Goal: Transaction & Acquisition: Purchase product/service

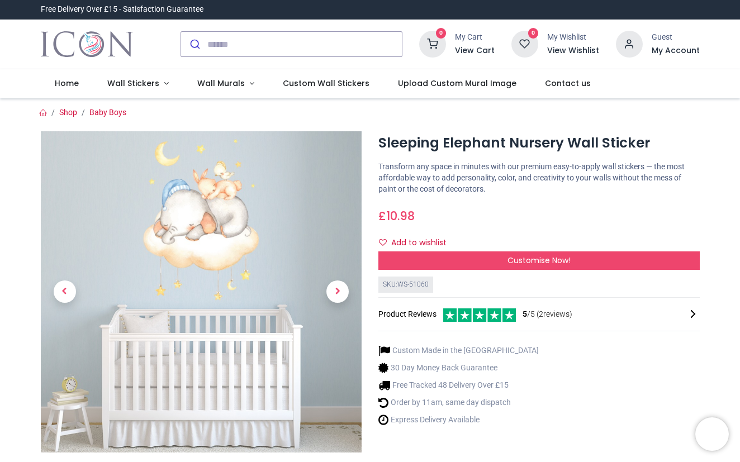
click at [625, 217] on div "£ 10.98 10.98 GBP £ 10.98 £ 10.98 Not Available For Sale" at bounding box center [538, 213] width 321 height 21
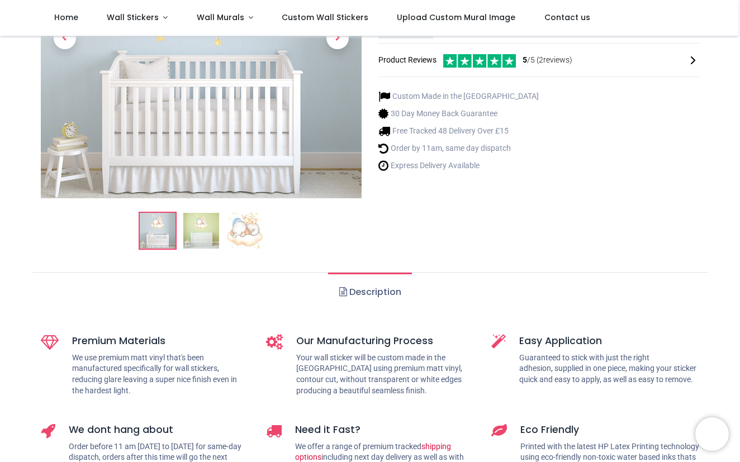
scroll to position [175, 0]
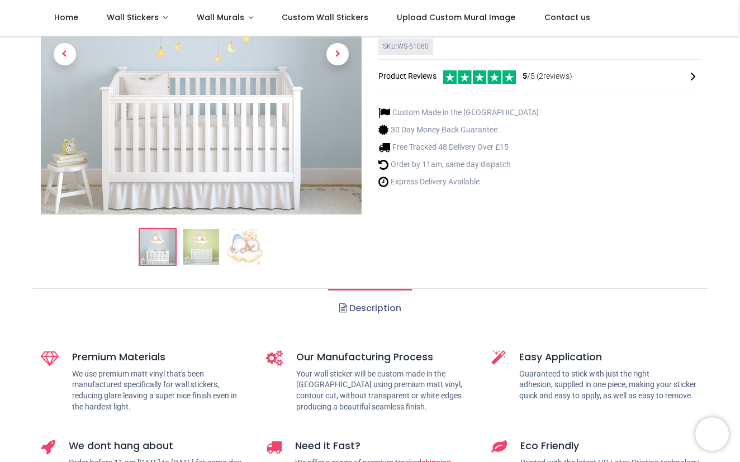
click at [203, 250] on img at bounding box center [201, 247] width 36 height 36
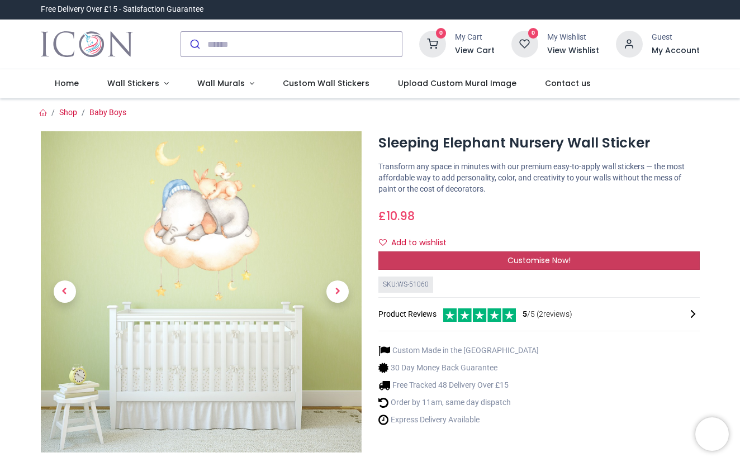
scroll to position [0, 0]
click at [548, 258] on span "Customise Now!" at bounding box center [538, 260] width 63 height 11
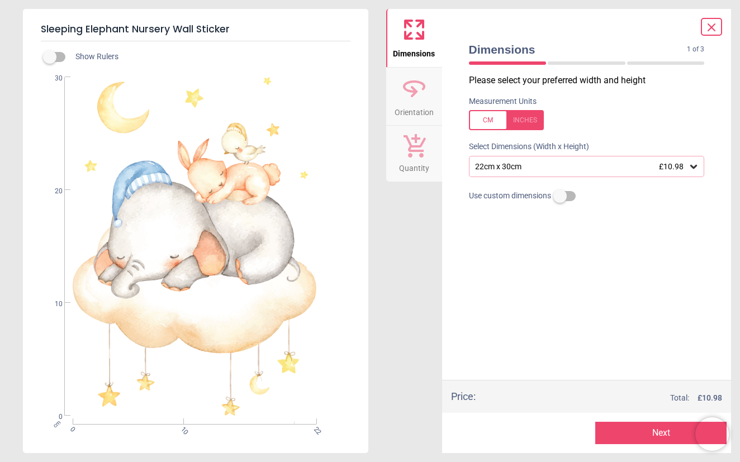
click at [693, 163] on icon at bounding box center [693, 166] width 11 height 11
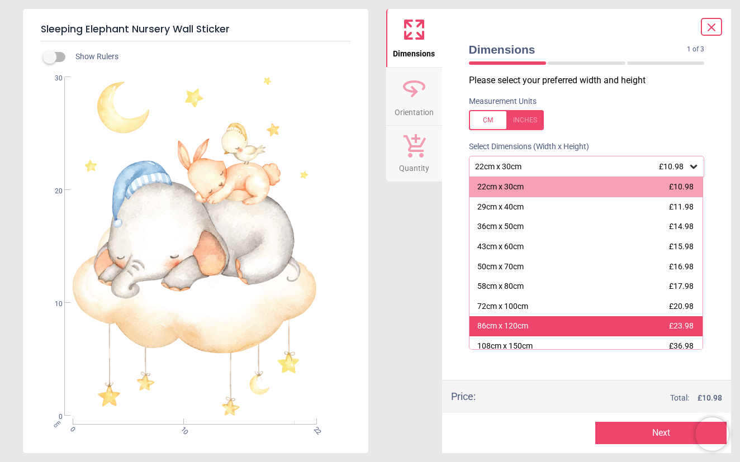
click at [673, 321] on span "£23.98" at bounding box center [681, 325] width 25 height 9
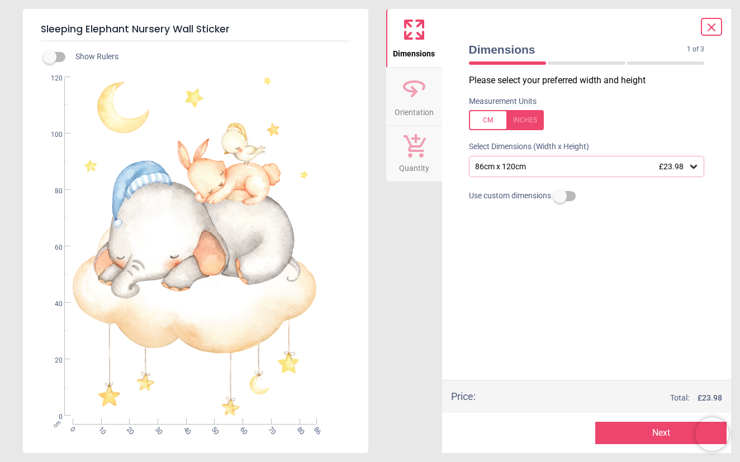
click at [689, 163] on icon at bounding box center [693, 166] width 11 height 11
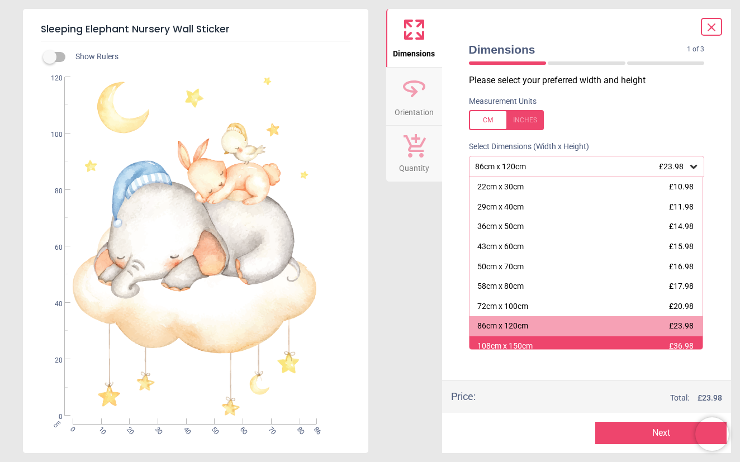
click at [658, 342] on div "108cm x 150cm £36.98" at bounding box center [586, 346] width 234 height 20
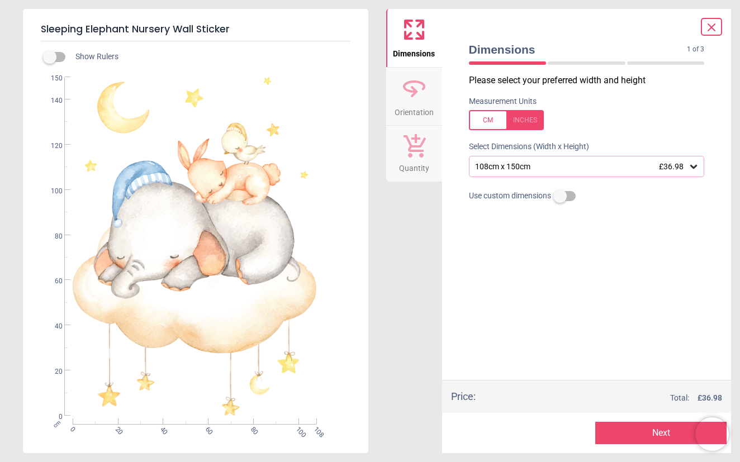
click at [711, 28] on icon at bounding box center [711, 27] width 7 height 7
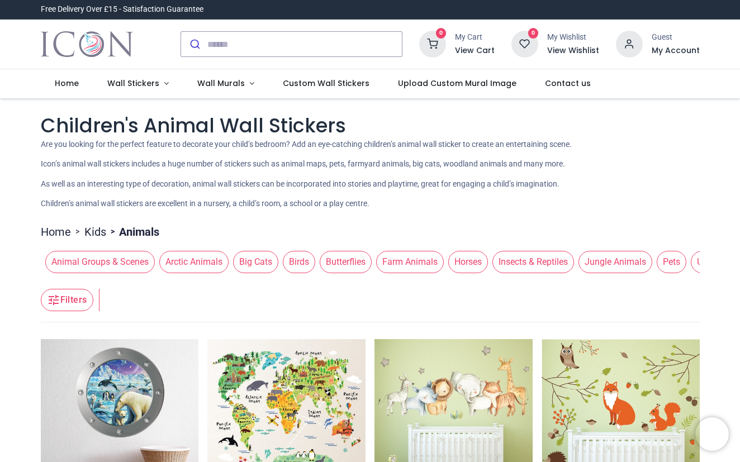
click at [643, 173] on div "Children's Animal Wall Stickers Are you looking for the perfect feature to deco…" at bounding box center [370, 161] width 659 height 98
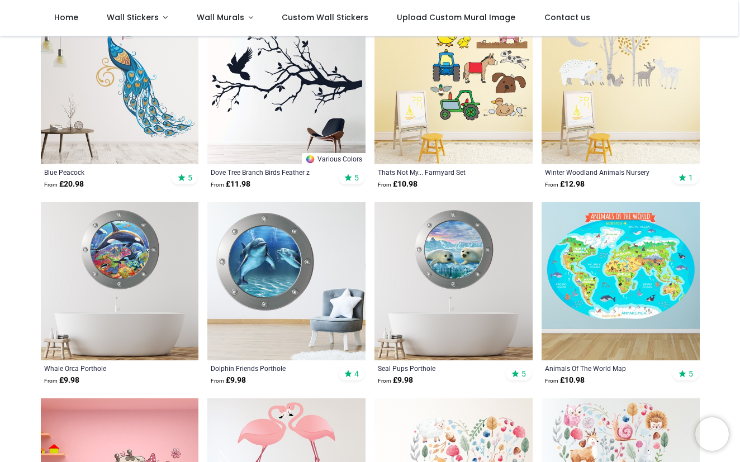
scroll to position [474, 0]
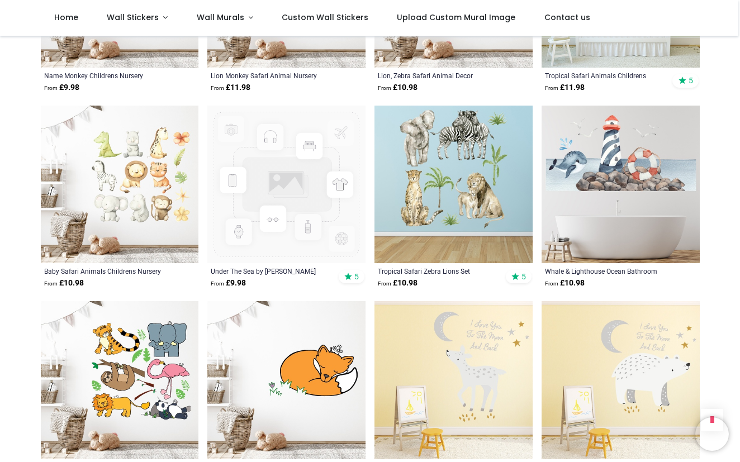
scroll to position [1792, 0]
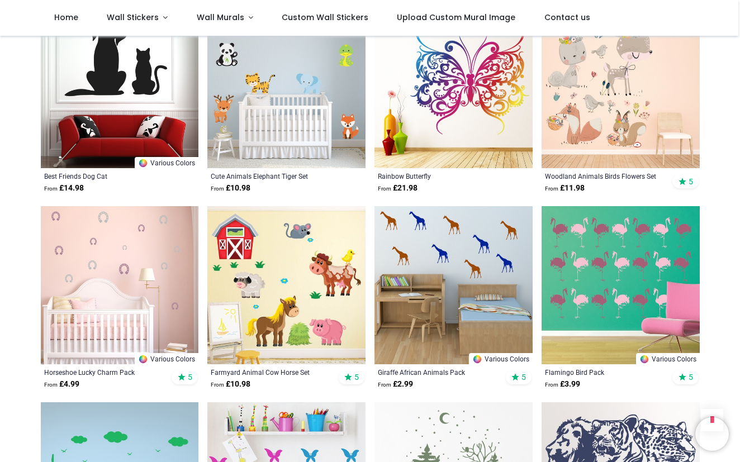
scroll to position [3091, 0]
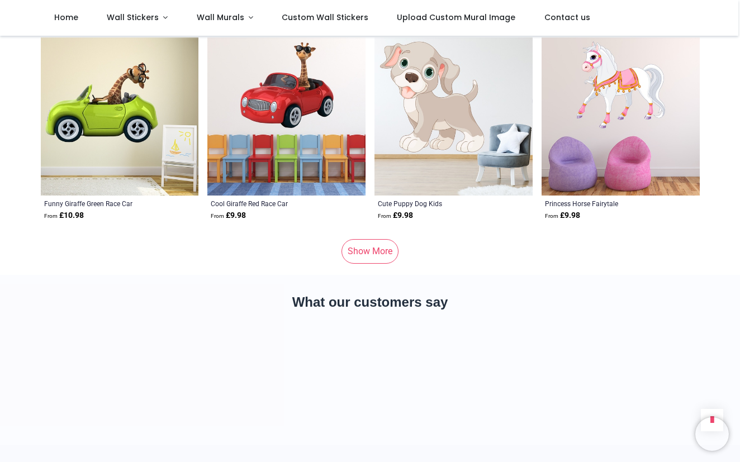
scroll to position [6994, 0]
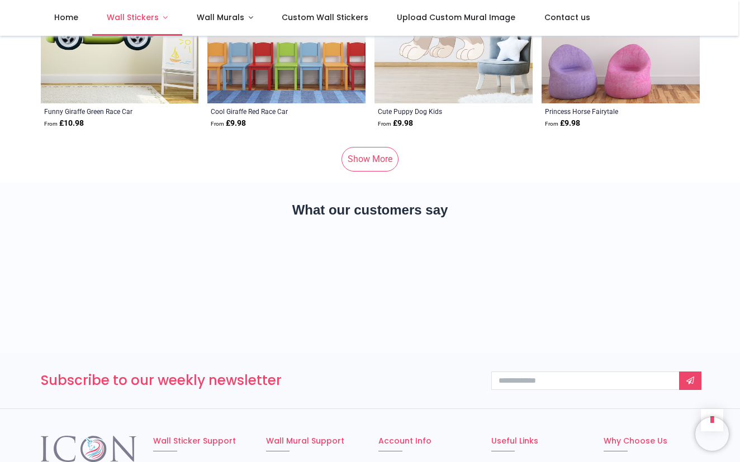
click at [133, 26] on link "Wall Stickers" at bounding box center [137, 18] width 90 height 36
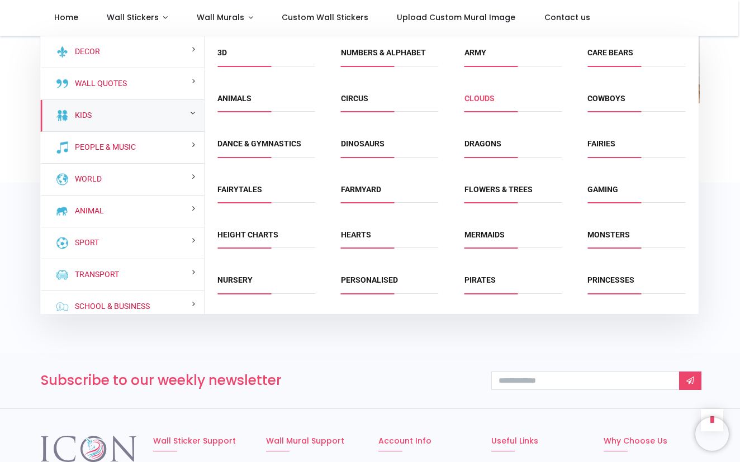
click at [485, 97] on link "Clouds" at bounding box center [479, 98] width 30 height 9
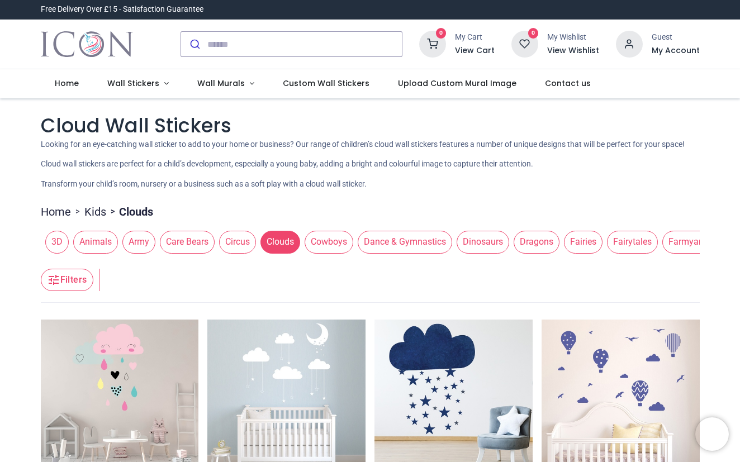
click at [680, 183] on div "Cloud Wall Stickers Looking for an eye-catching wall sticker to add to your hom…" at bounding box center [370, 151] width 659 height 78
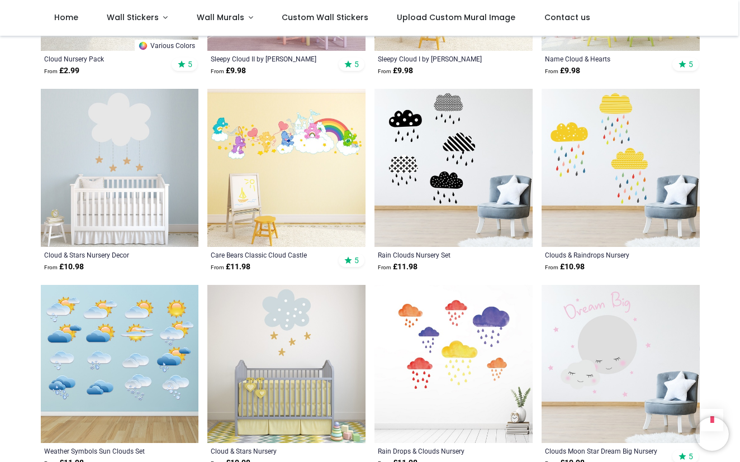
scroll to position [563, 0]
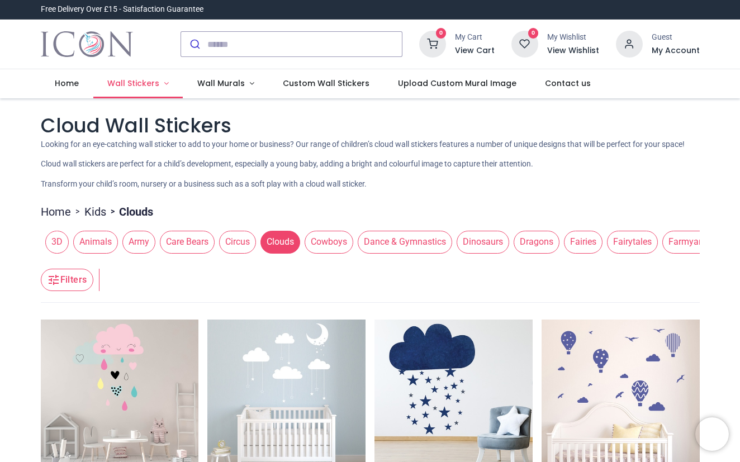
click at [124, 79] on span "Wall Stickers" at bounding box center [133, 83] width 52 height 11
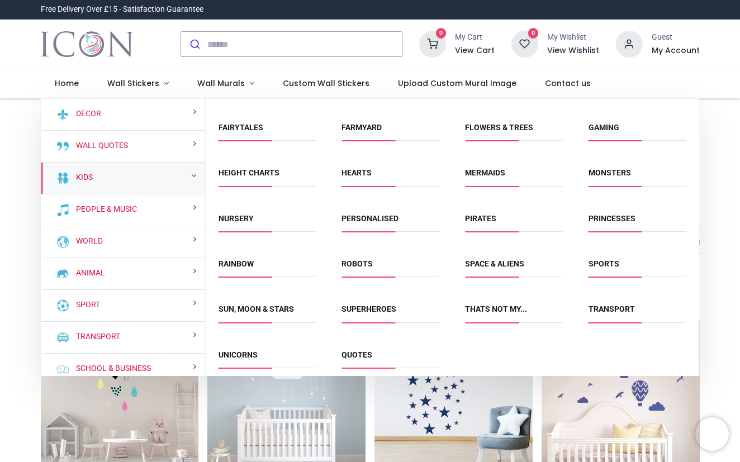
scroll to position [129, 0]
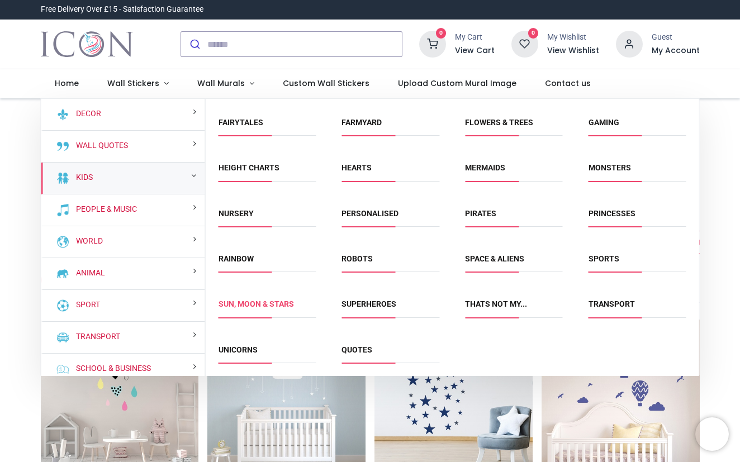
click at [264, 302] on link "Sun, Moon & Stars" at bounding box center [255, 303] width 75 height 9
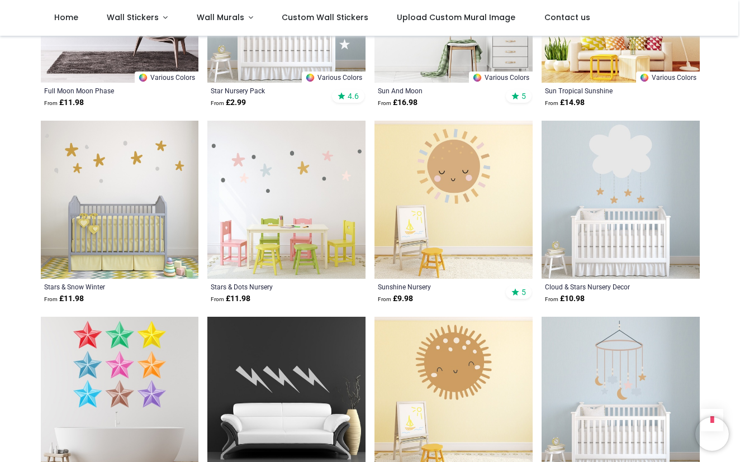
scroll to position [561, 0]
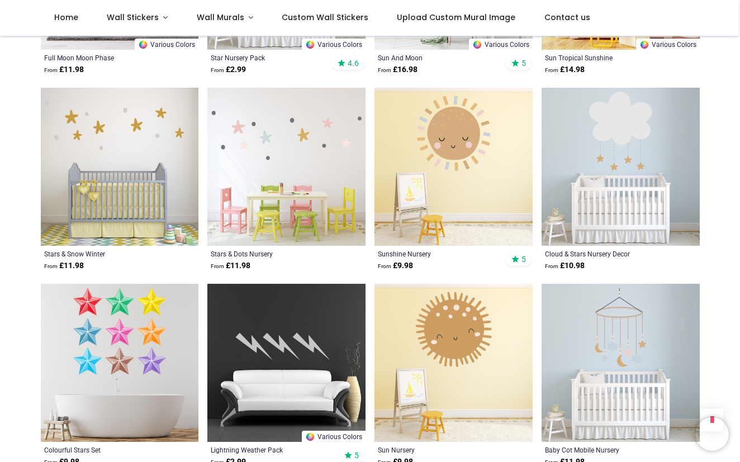
click at [476, 163] on img at bounding box center [453, 167] width 158 height 158
click at [23, 224] on div "Pricelist : Public Pricelist Public Pricelist Sun, Moon & Star Wall Stickers Fo…" at bounding box center [370, 332] width 740 height 1715
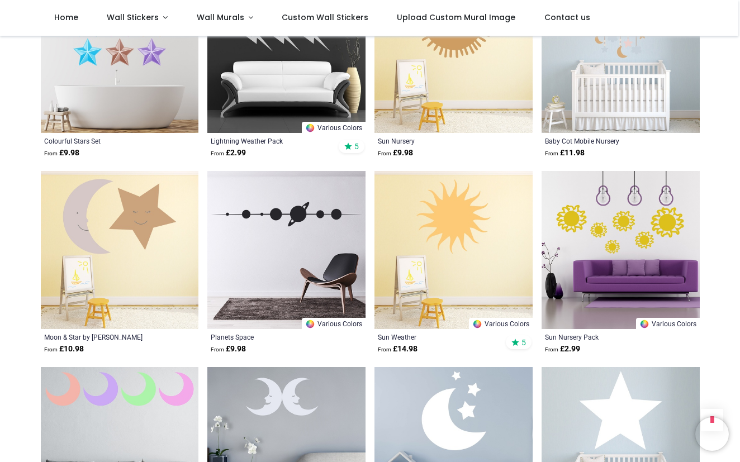
scroll to position [880, 0]
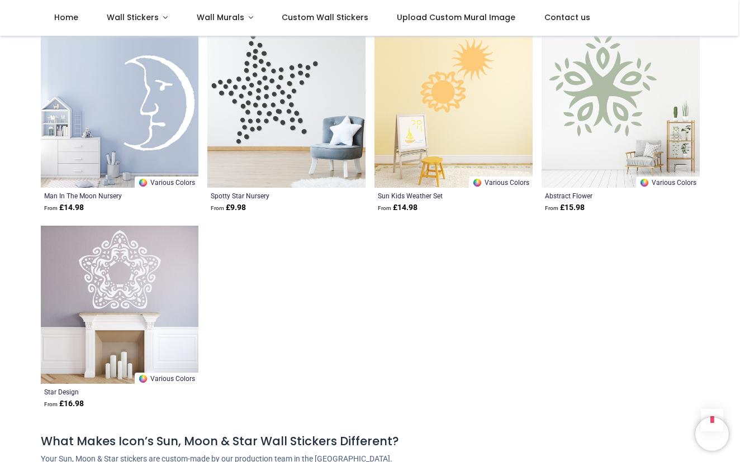
scroll to position [2385, 0]
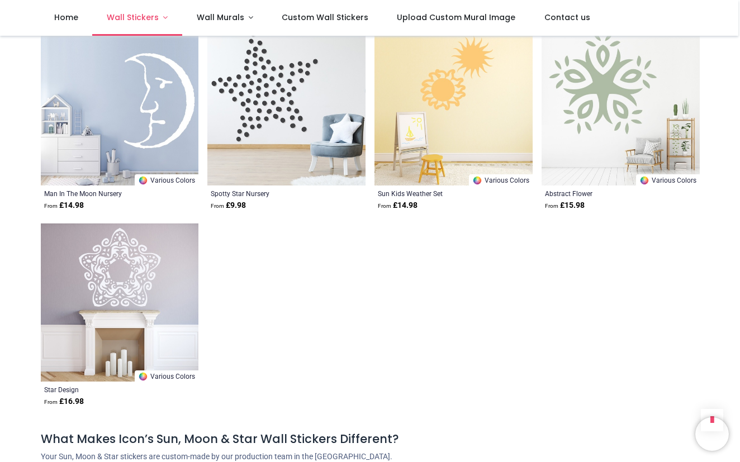
click at [127, 15] on span "Wall Stickers" at bounding box center [133, 17] width 52 height 11
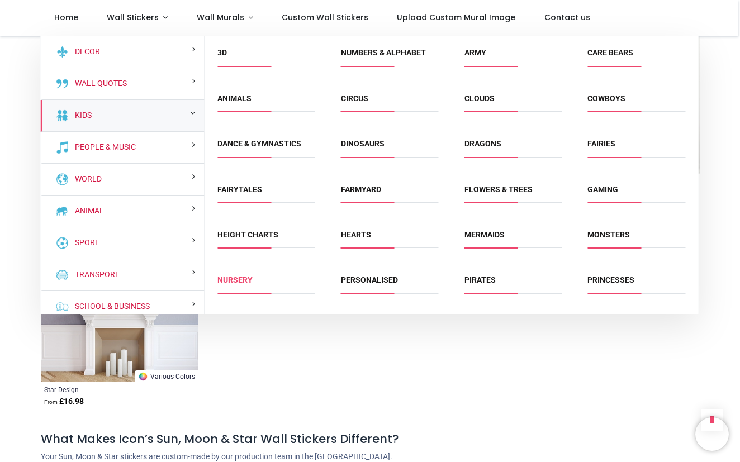
click at [237, 279] on link "Nursery" at bounding box center [234, 279] width 35 height 9
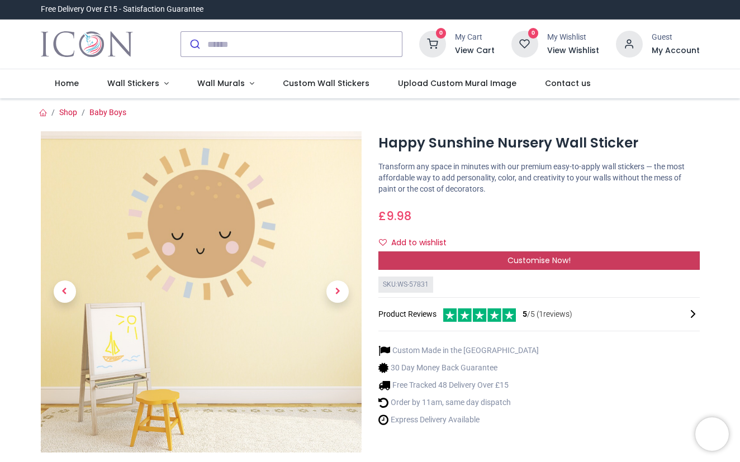
click at [550, 260] on span "Customise Now!" at bounding box center [538, 260] width 63 height 11
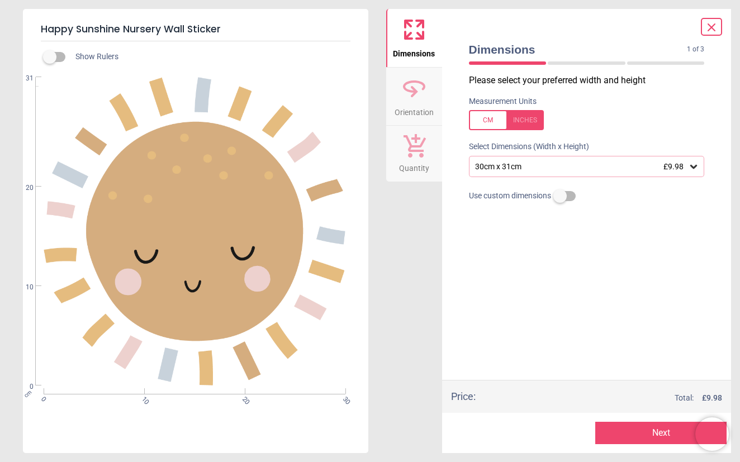
click at [683, 170] on div "30cm x 31cm £9.98" at bounding box center [587, 166] width 236 height 21
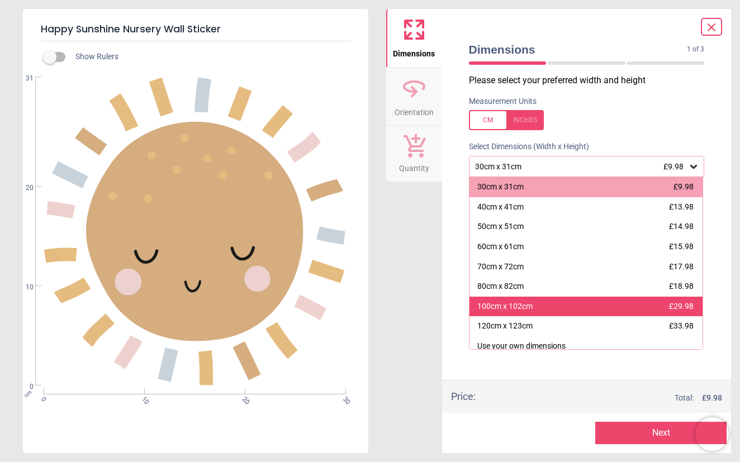
click at [643, 299] on div "100cm x 102cm £29.98" at bounding box center [586, 307] width 234 height 20
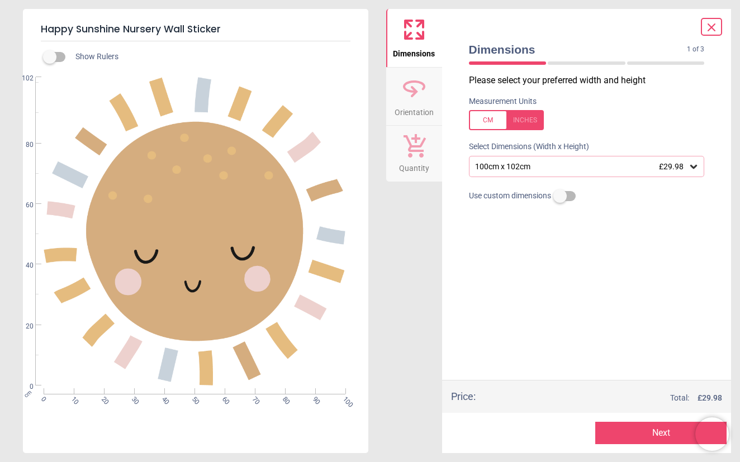
click at [708, 29] on icon at bounding box center [711, 27] width 13 height 13
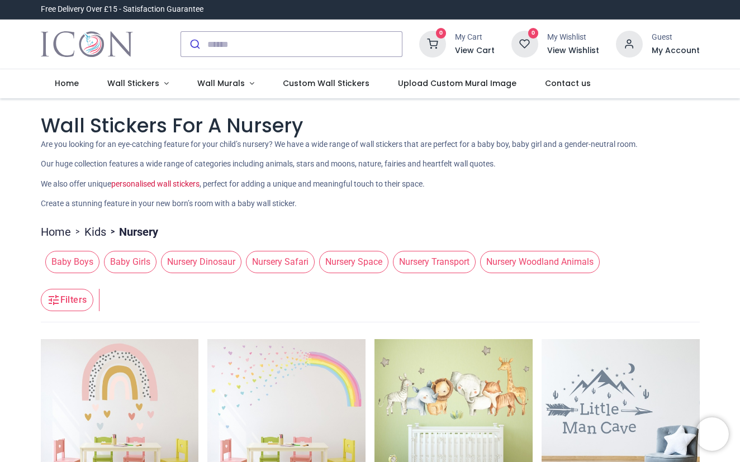
click at [693, 224] on ul "Home > Kids > Nursery" at bounding box center [370, 228] width 659 height 21
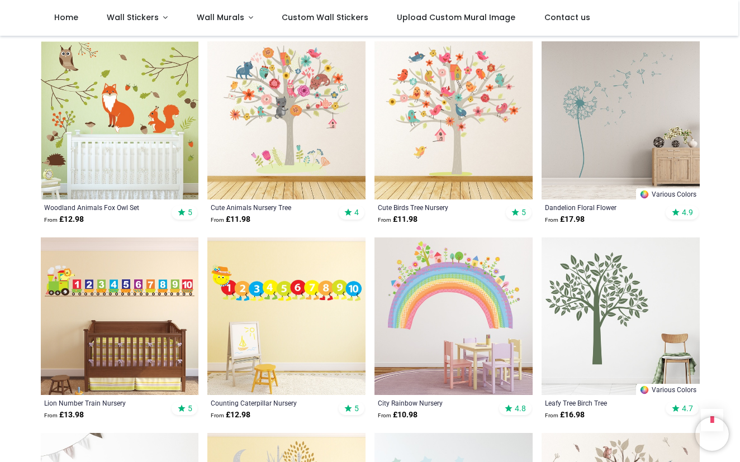
scroll to position [820, 0]
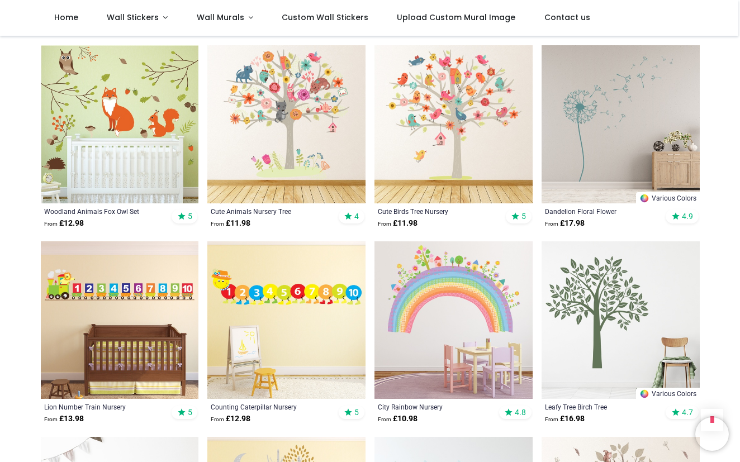
click at [315, 122] on img at bounding box center [286, 124] width 158 height 158
click at [17, 307] on div "Pricelist : Public Pricelist Public Pricelist Wall Stickers For A Nursery We al…" at bounding box center [370, 89] width 740 height 1746
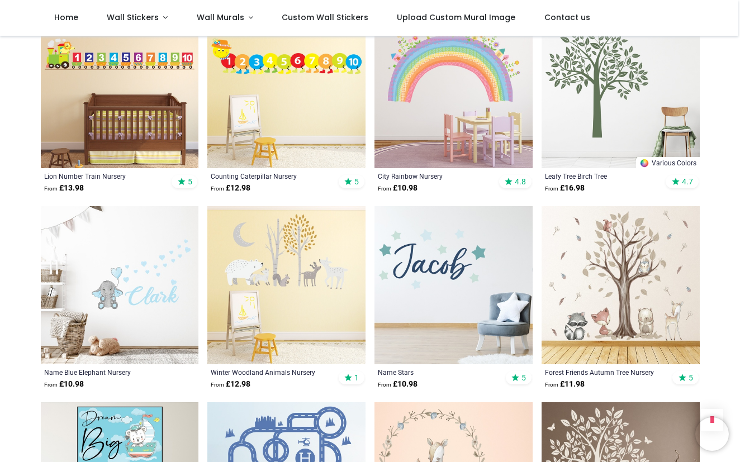
scroll to position [1065, 0]
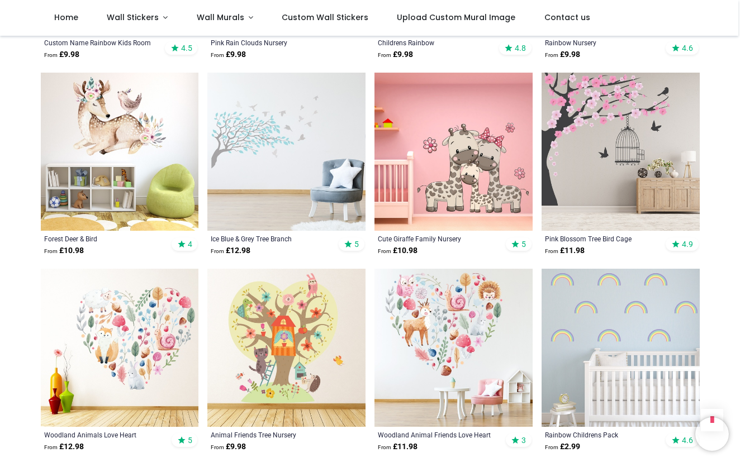
scroll to position [1974, 0]
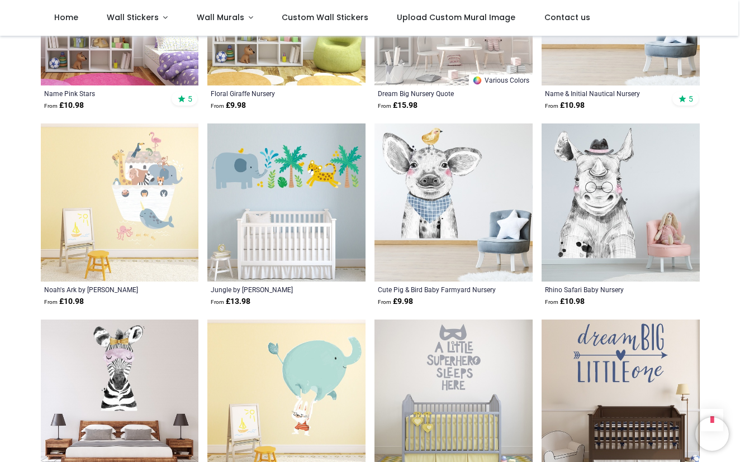
scroll to position [3905, 0]
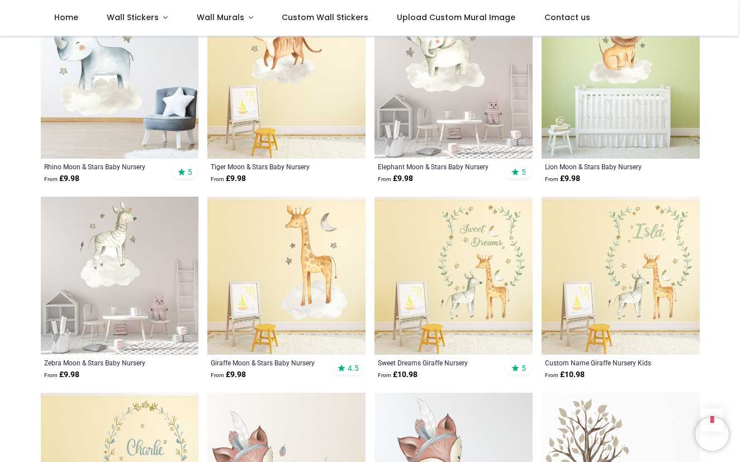
scroll to position [4980, 0]
click at [145, 13] on span "Wall Stickers" at bounding box center [133, 17] width 52 height 11
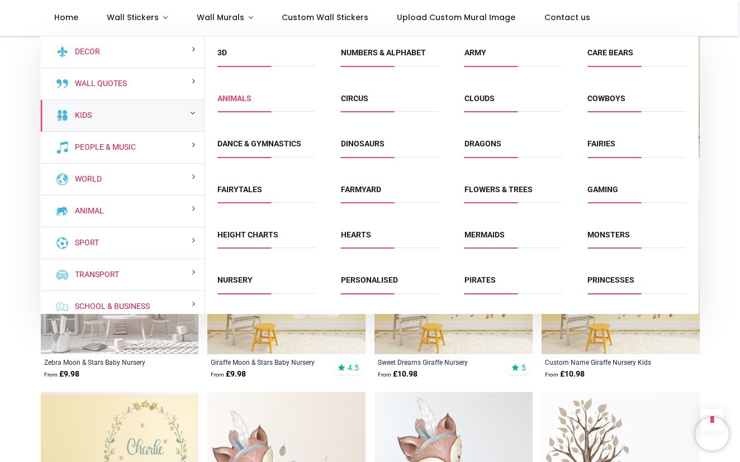
click at [245, 94] on link "Animals" at bounding box center [234, 98] width 34 height 9
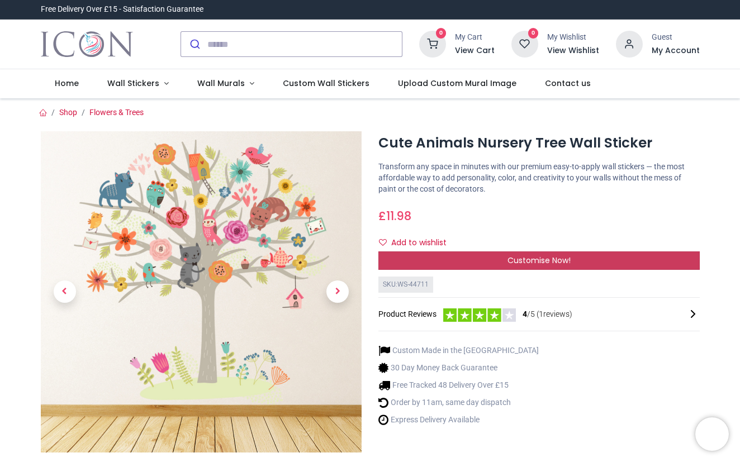
click at [560, 261] on span "Customise Now!" at bounding box center [538, 260] width 63 height 11
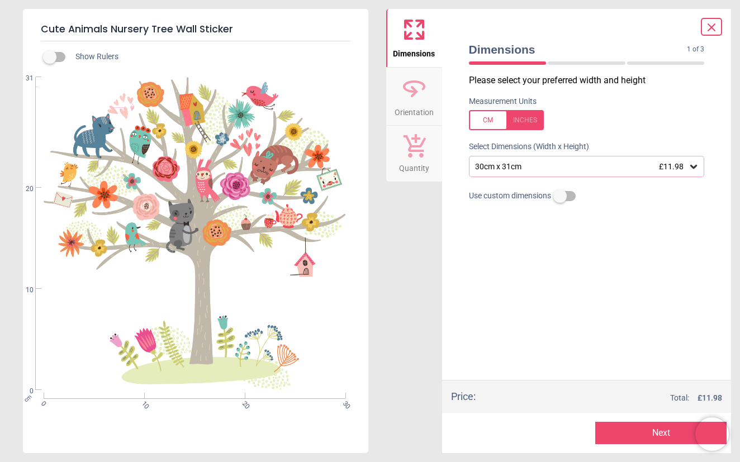
click at [688, 168] on icon at bounding box center [693, 166] width 11 height 11
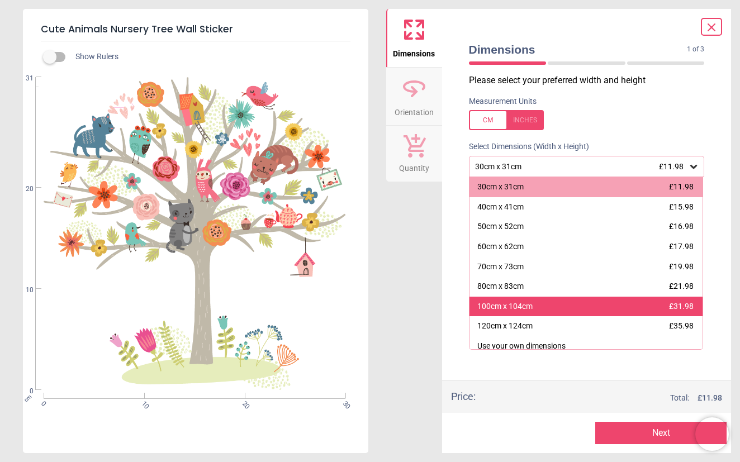
click at [669, 297] on div "100cm x 104cm £31.98" at bounding box center [586, 307] width 234 height 20
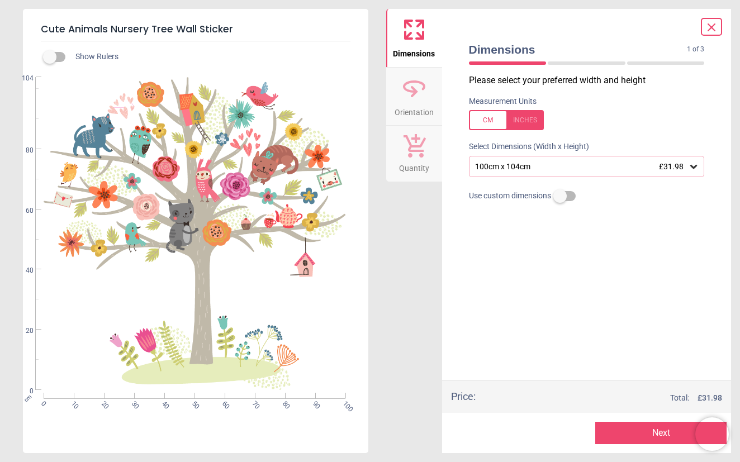
click at [710, 26] on icon at bounding box center [711, 27] width 7 height 7
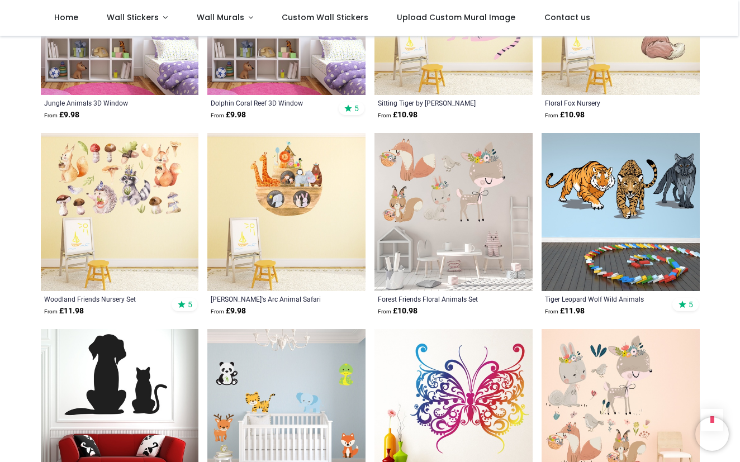
scroll to position [2706, 0]
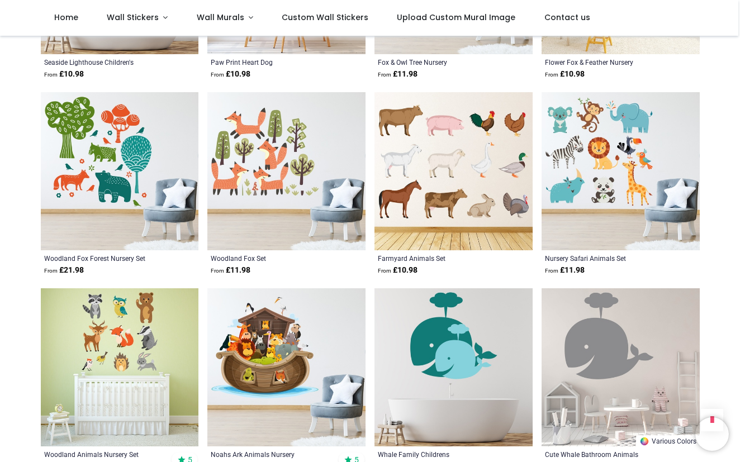
scroll to position [5145, 0]
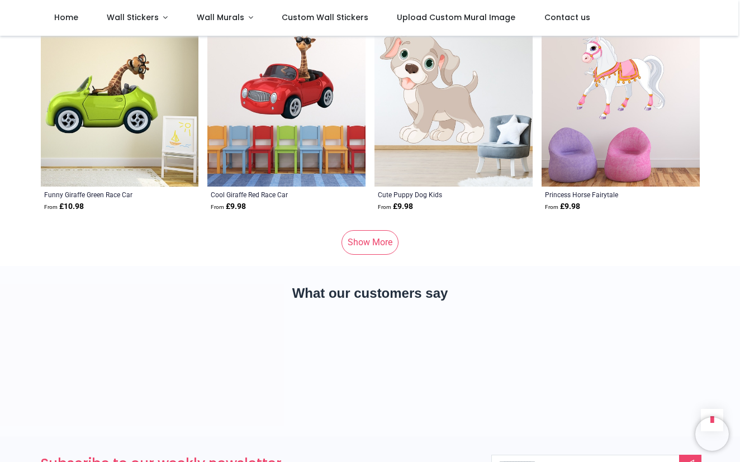
scroll to position [6915, 0]
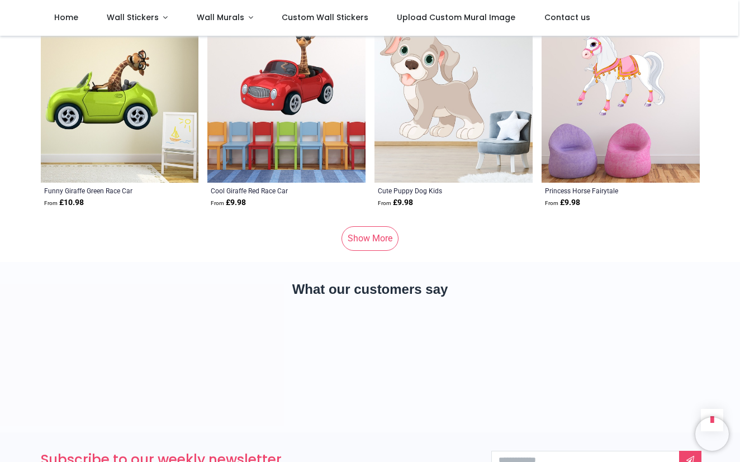
click at [378, 226] on link "Show More" at bounding box center [369, 238] width 57 height 25
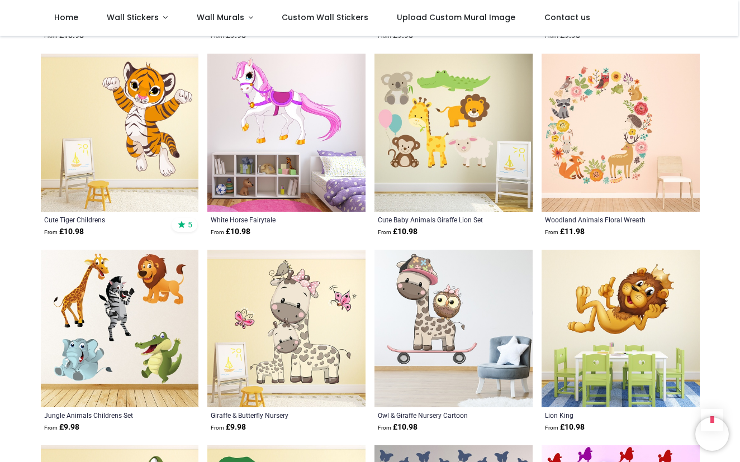
scroll to position [7098, 0]
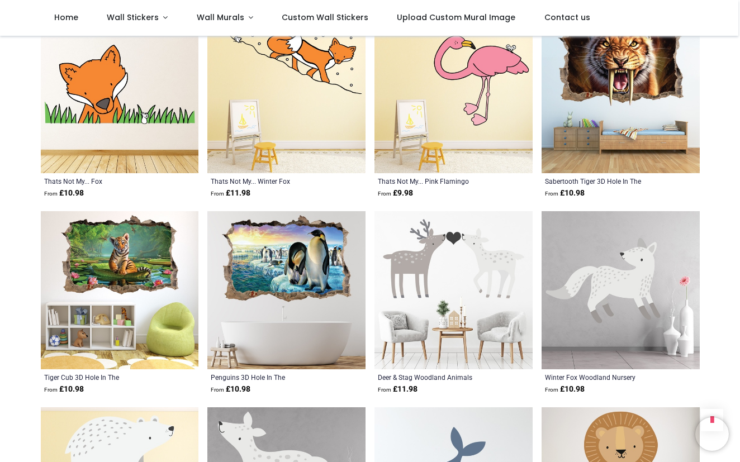
scroll to position [9151, 0]
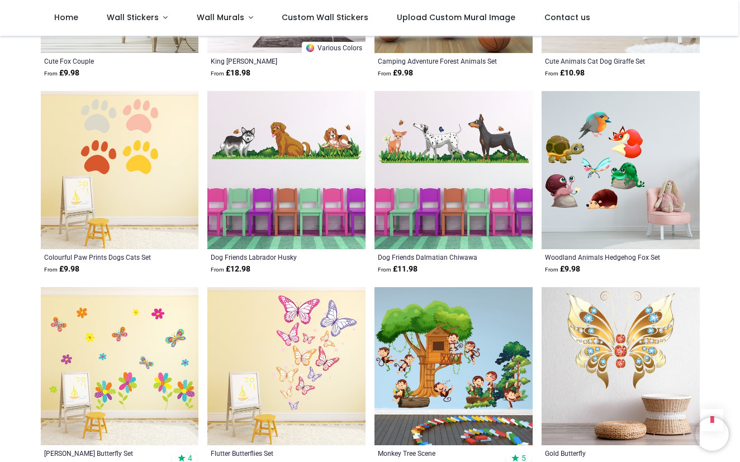
scroll to position [10838, 0]
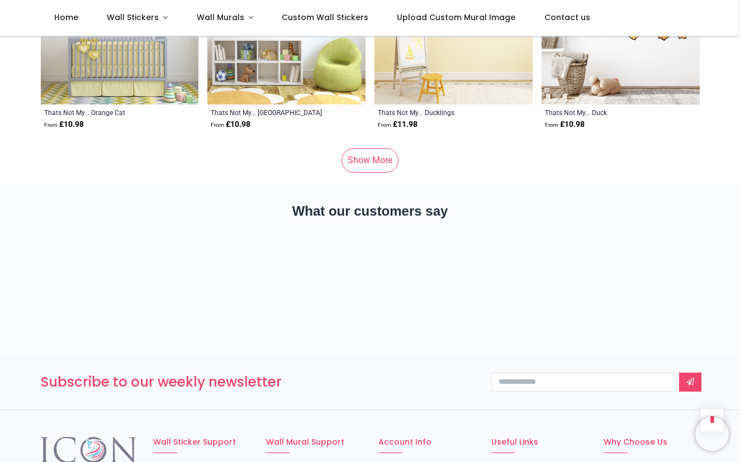
scroll to position [13855, 0]
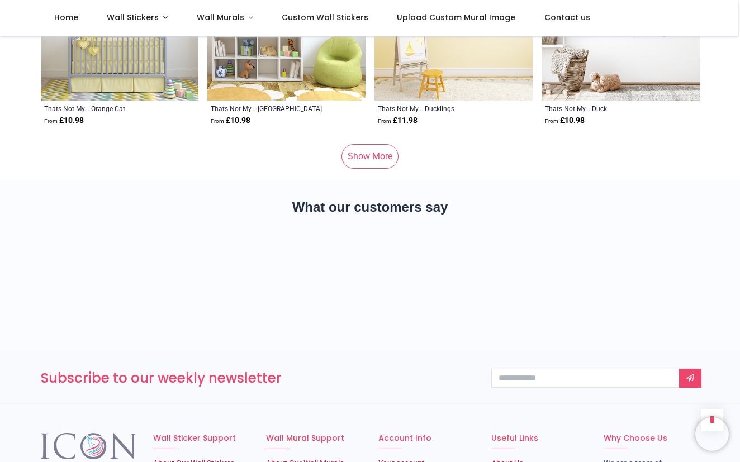
click at [359, 144] on link "Show More" at bounding box center [369, 156] width 57 height 25
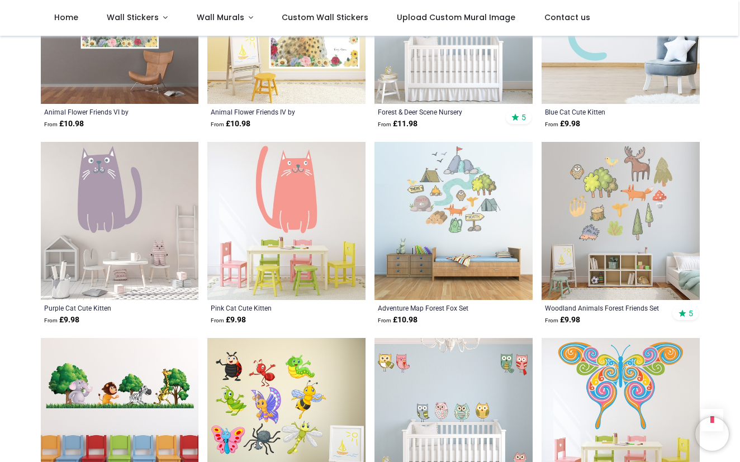
scroll to position [14697, 0]
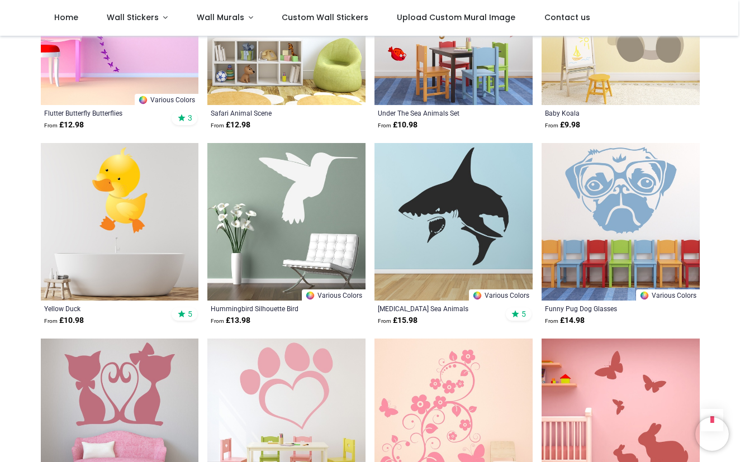
scroll to position [15863, 0]
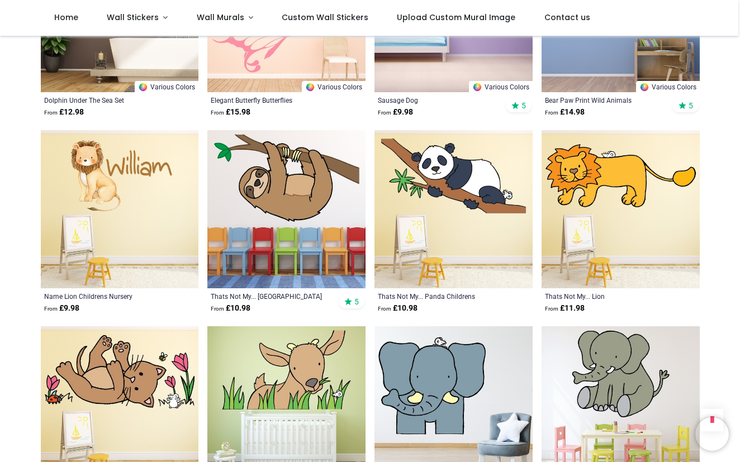
scroll to position [17001, 0]
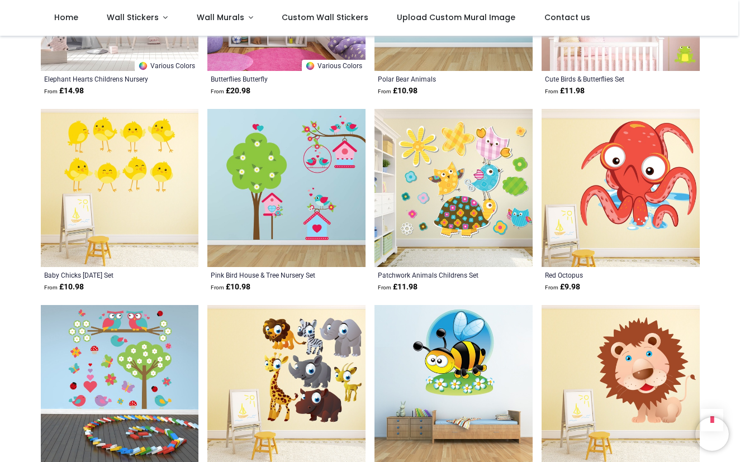
scroll to position [18004, 0]
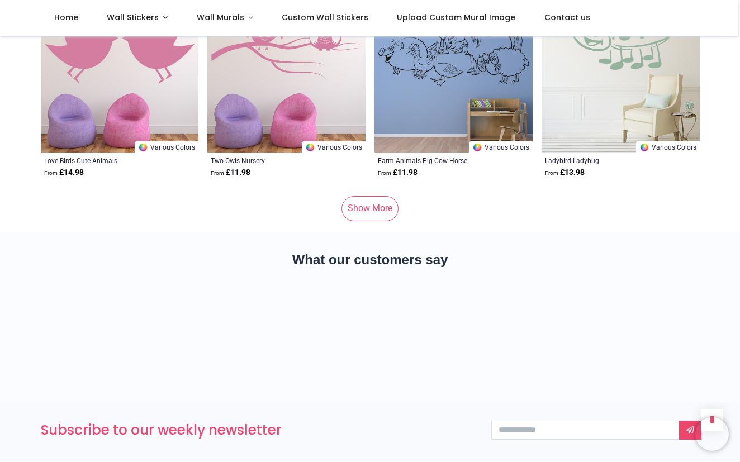
scroll to position [20677, 0]
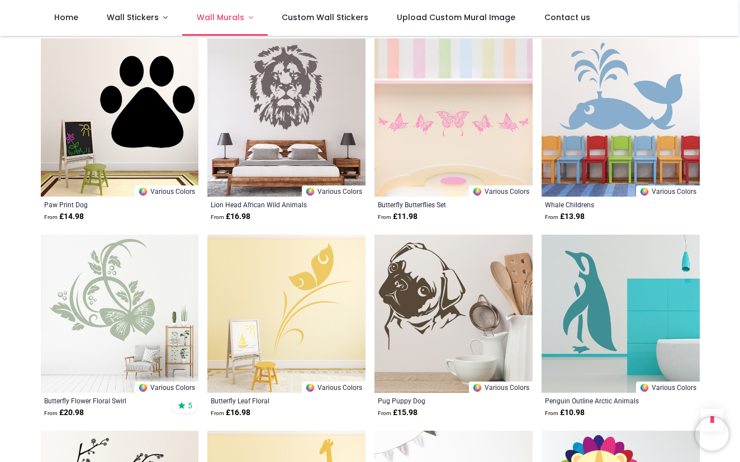
scroll to position [7656, 0]
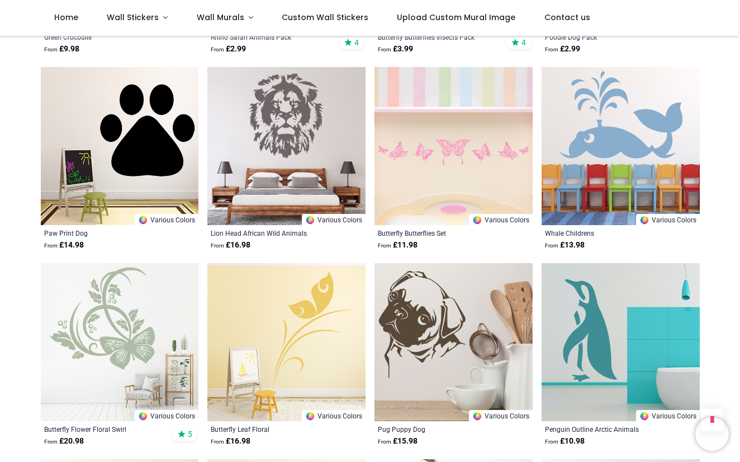
drag, startPoint x: 737, startPoint y: 172, endPoint x: 726, endPoint y: 87, distance: 85.0
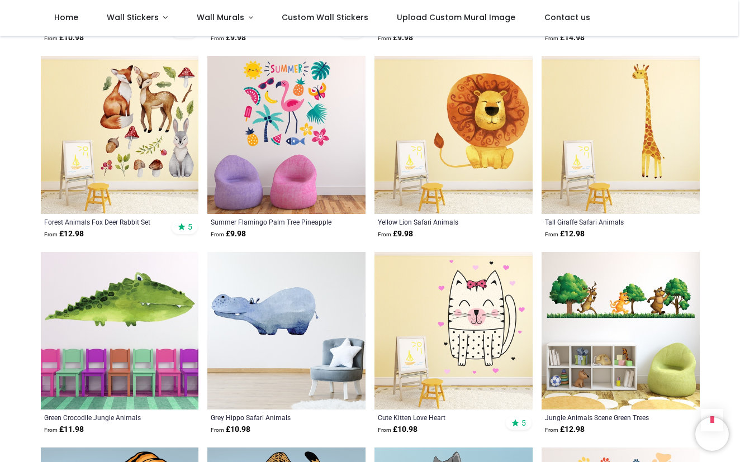
scroll to position [5449, 0]
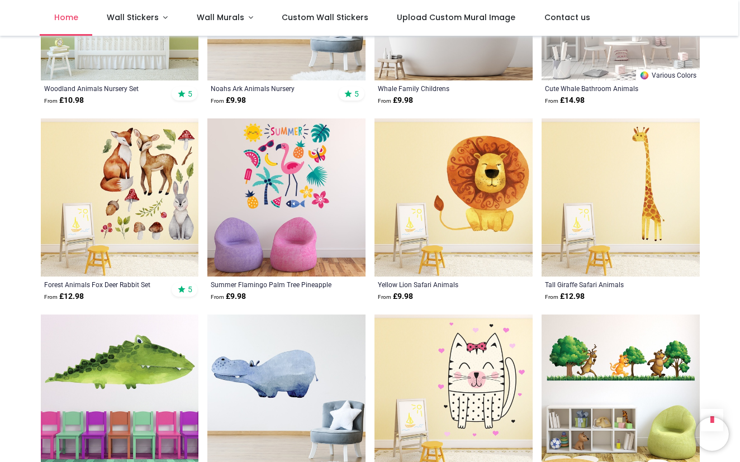
click at [64, 21] on span "Home" at bounding box center [66, 17] width 24 height 11
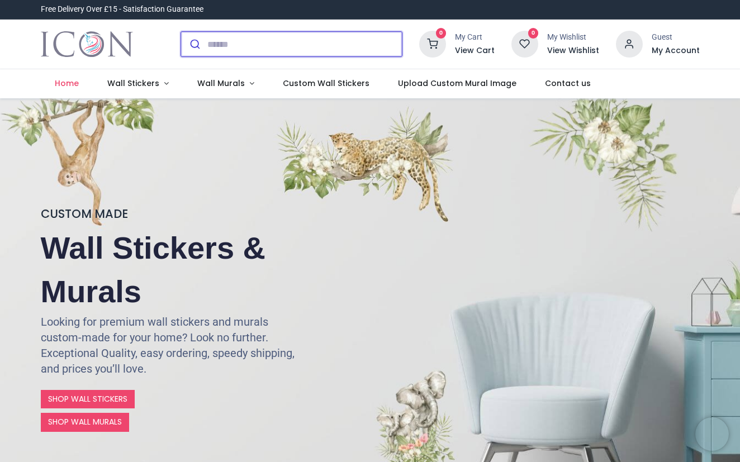
click at [221, 47] on input "search" at bounding box center [304, 44] width 194 height 25
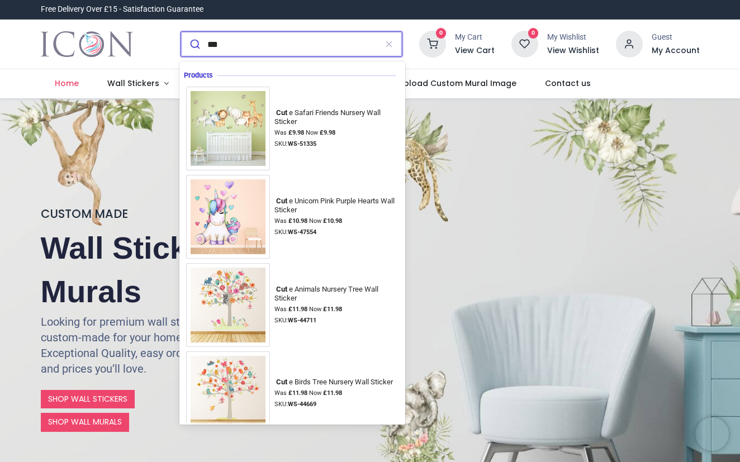
type input "****"
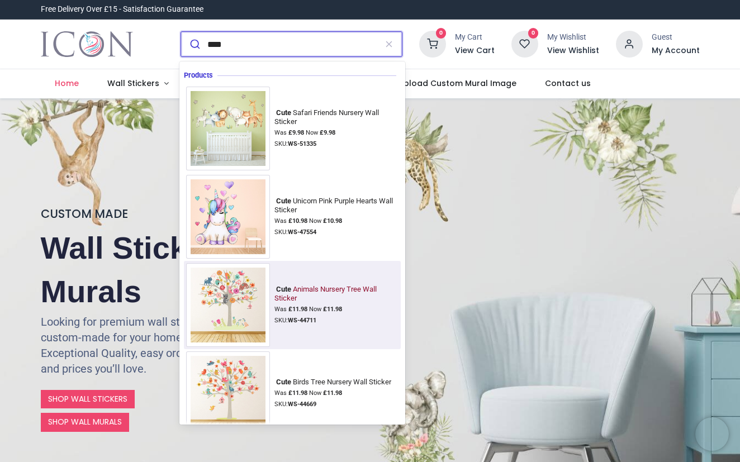
click at [246, 300] on img at bounding box center [228, 305] width 84 height 84
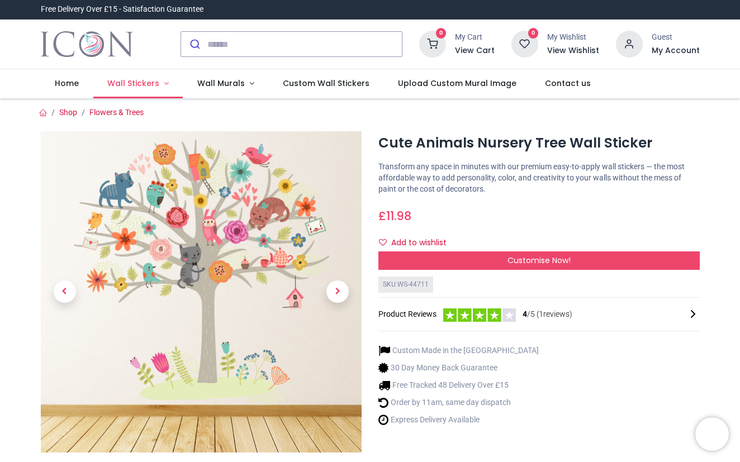
click at [142, 81] on span "Wall Stickers" at bounding box center [133, 83] width 52 height 11
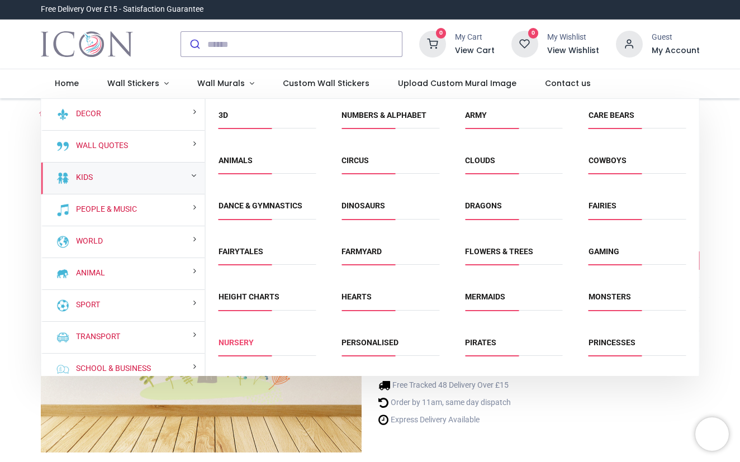
click at [238, 342] on link "Nursery" at bounding box center [235, 342] width 35 height 9
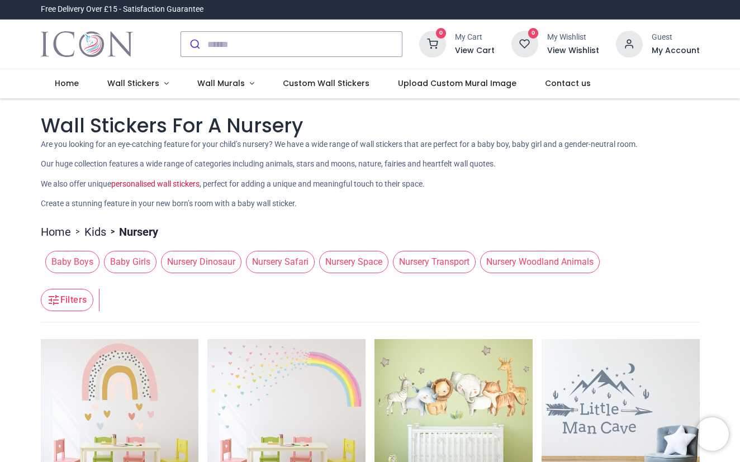
click at [642, 182] on p "We also offer unique personalised wall stickers , perfect for adding a unique a…" at bounding box center [370, 184] width 659 height 11
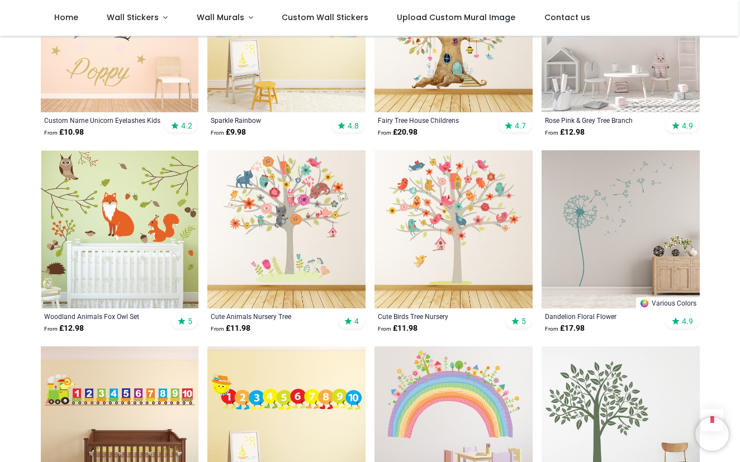
scroll to position [726, 0]
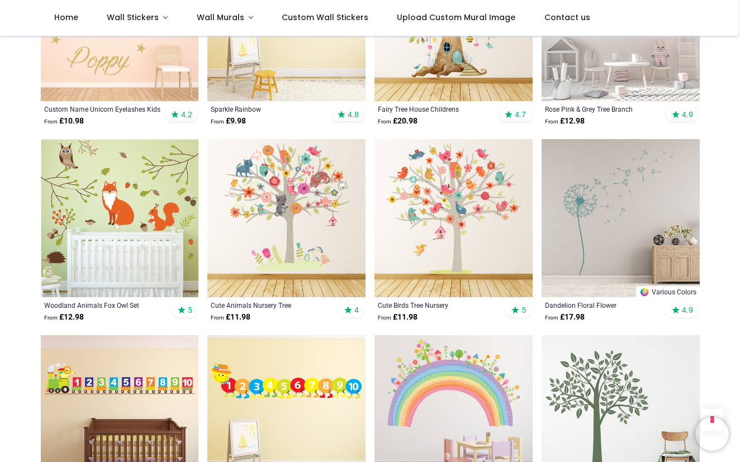
click at [158, 193] on img at bounding box center [120, 218] width 158 height 158
click at [711, 318] on div "Pricelist : Public Pricelist Public Pricelist Wall Stickers For A Nursery We al…" at bounding box center [370, 183] width 740 height 1746
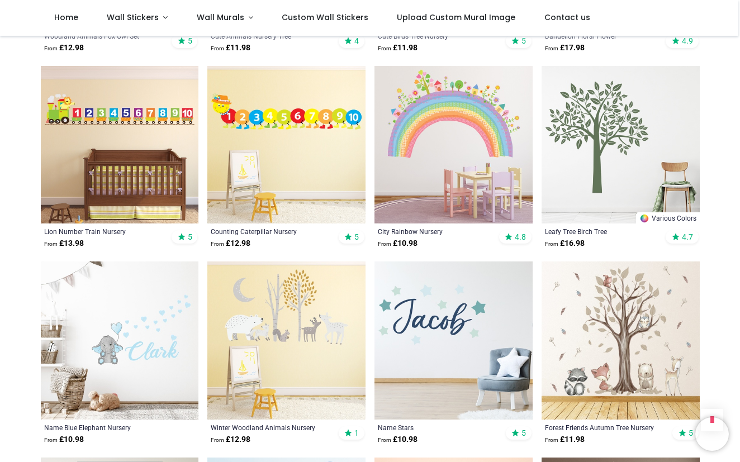
scroll to position [997, 0]
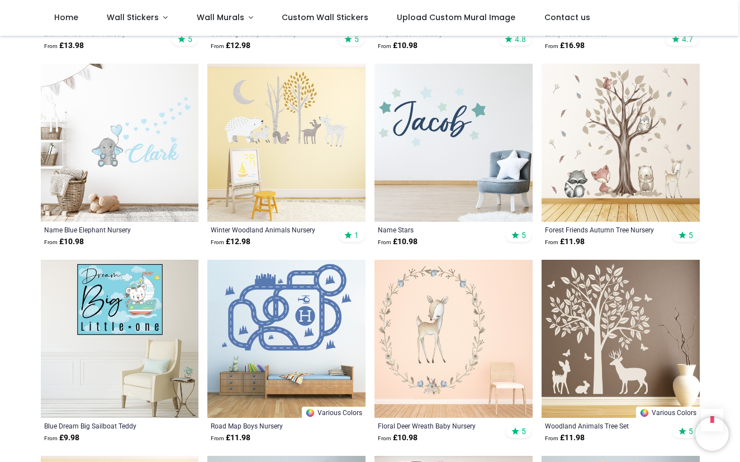
scroll to position [1194, 0]
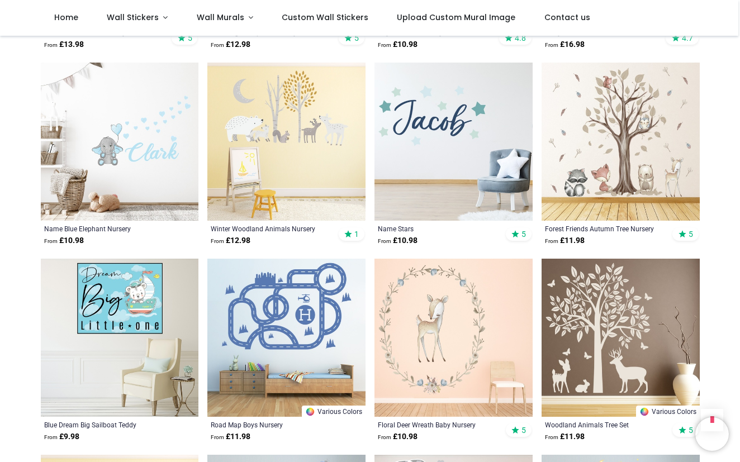
click at [298, 110] on img at bounding box center [286, 142] width 158 height 158
click at [22, 208] on div "Pricelist : Public Pricelist Public Pricelist Wall Stickers For A Nursery We al…" at bounding box center [370, 400] width 740 height 3117
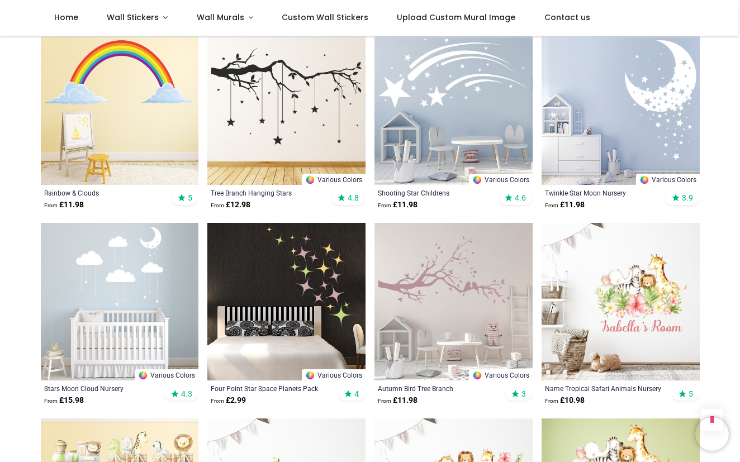
scroll to position [2486, 0]
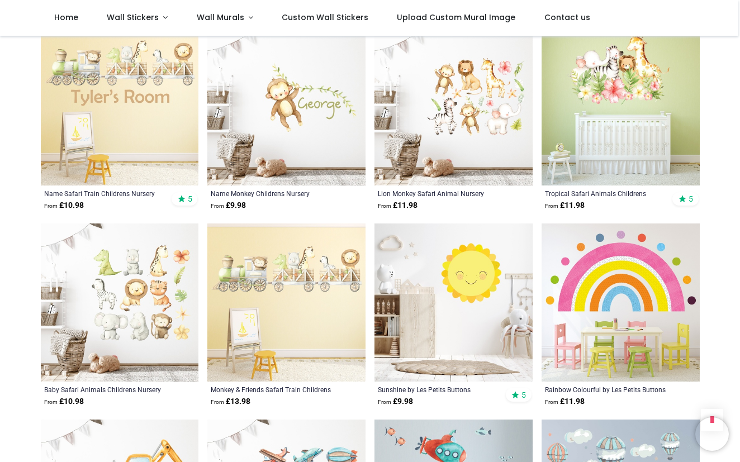
scroll to position [2805, 0]
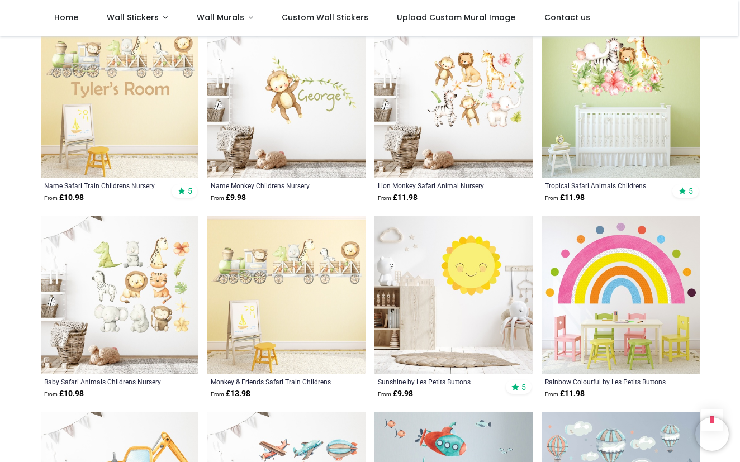
click at [298, 273] on img at bounding box center [286, 295] width 158 height 158
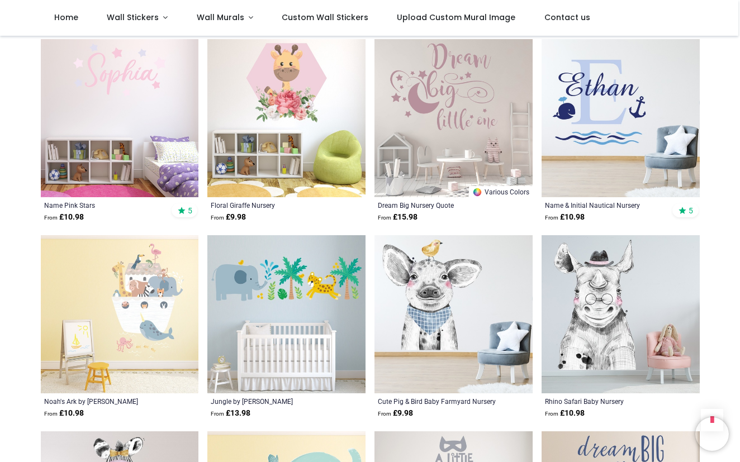
scroll to position [3780, 0]
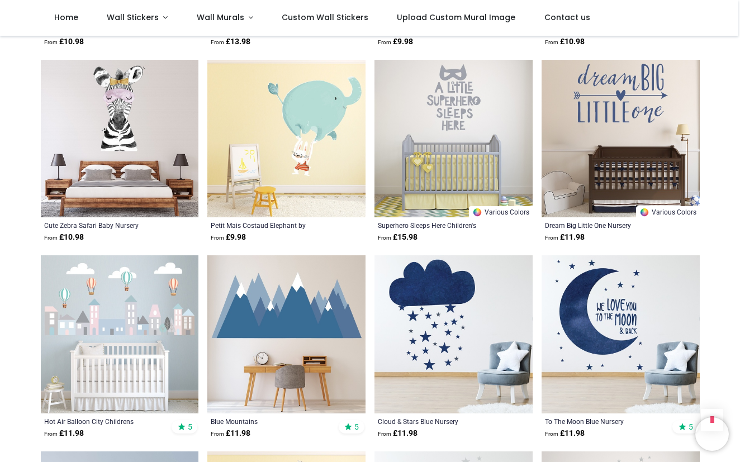
scroll to position [4141, 0]
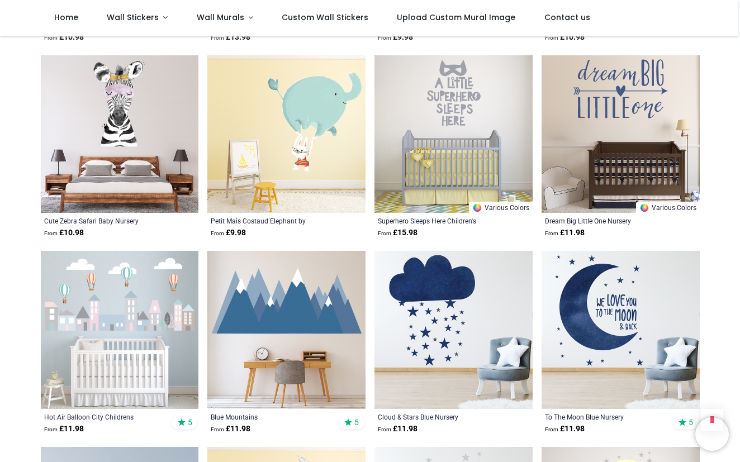
click at [292, 84] on img at bounding box center [286, 134] width 158 height 158
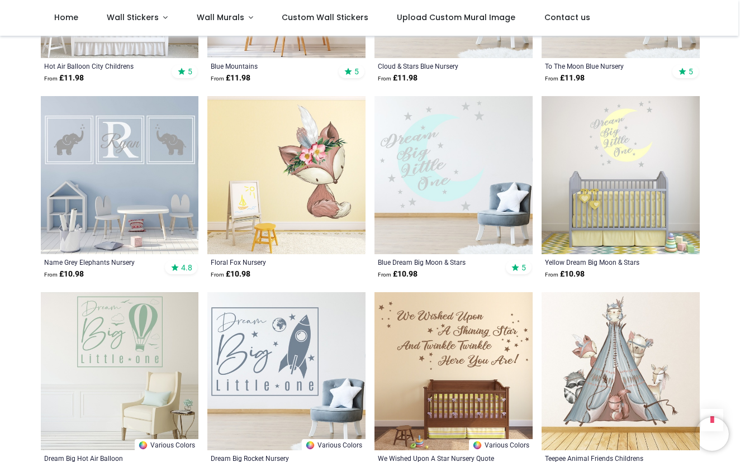
scroll to position [4498, 0]
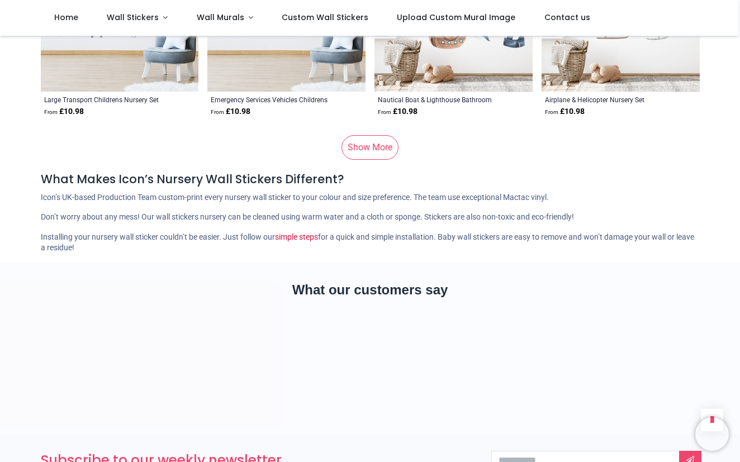
scroll to position [7020, 0]
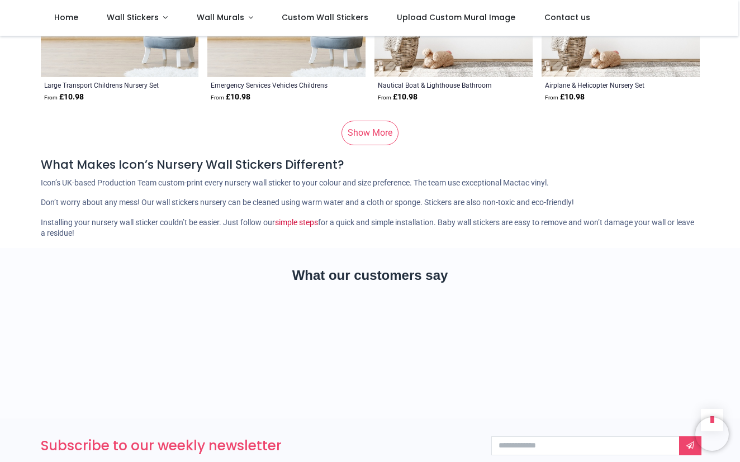
click at [372, 121] on link "Show More" at bounding box center [369, 133] width 57 height 25
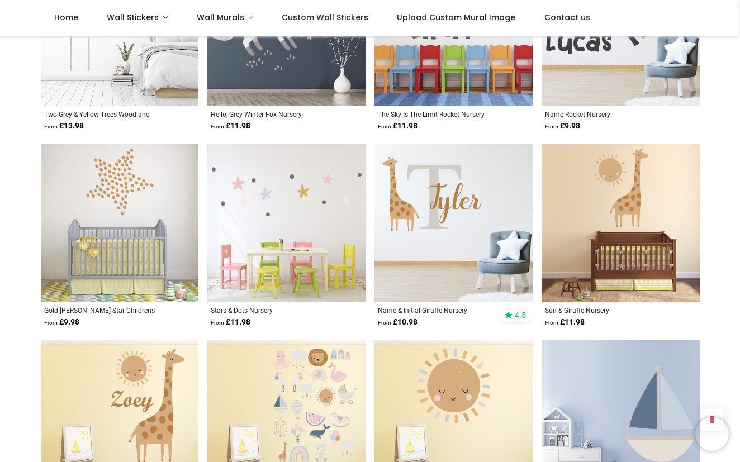
scroll to position [7786, 0]
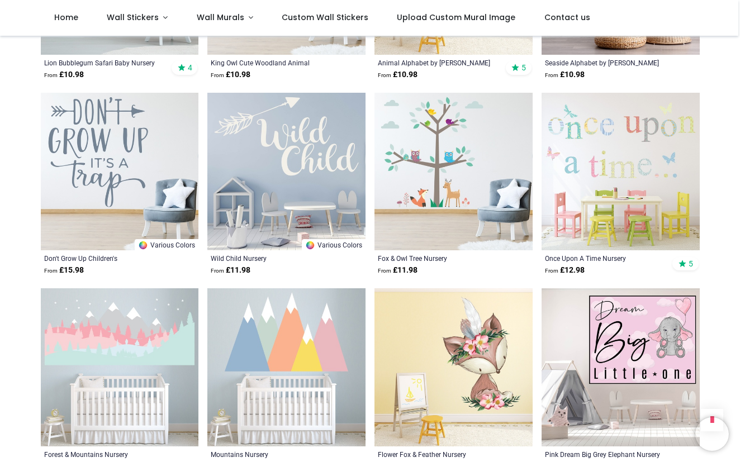
scroll to position [8807, 0]
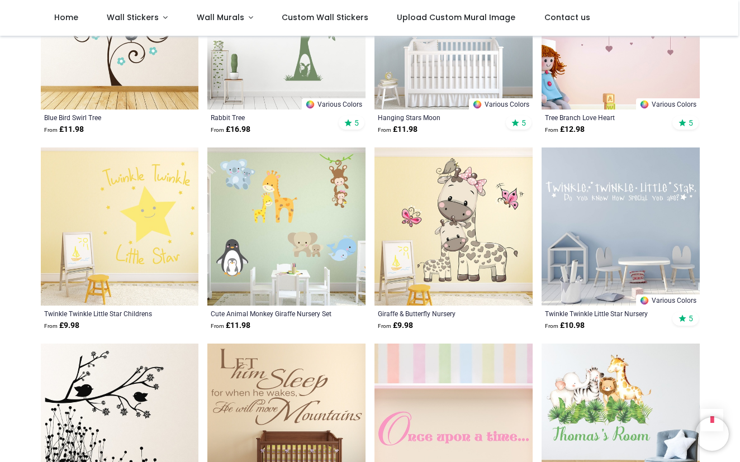
scroll to position [11693, 0]
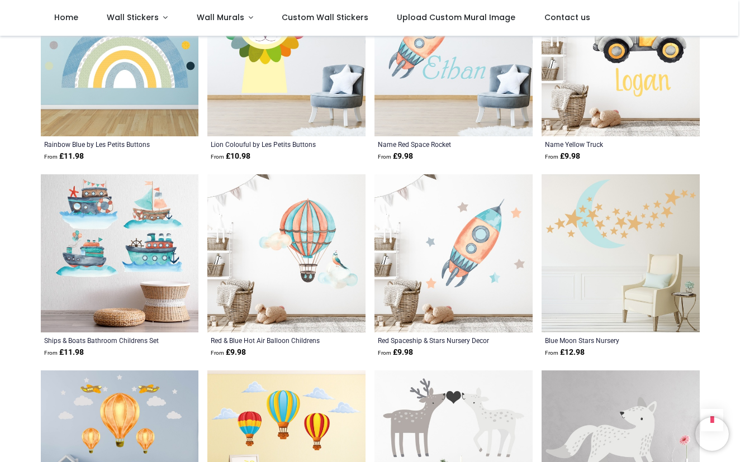
scroll to position [12440, 0]
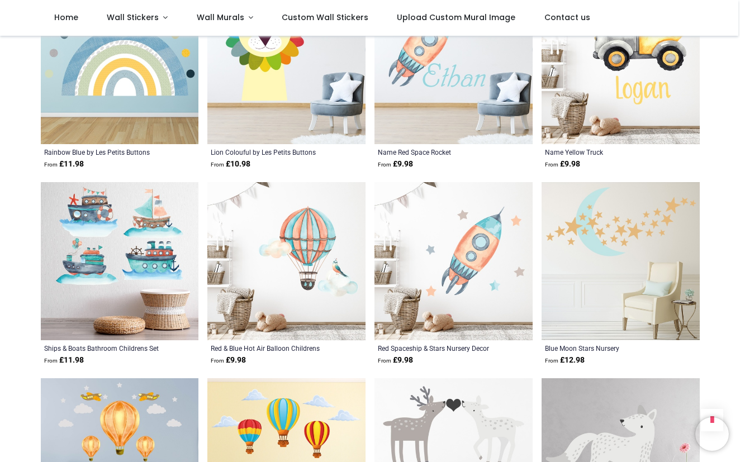
click at [627, 201] on img at bounding box center [620, 261] width 158 height 158
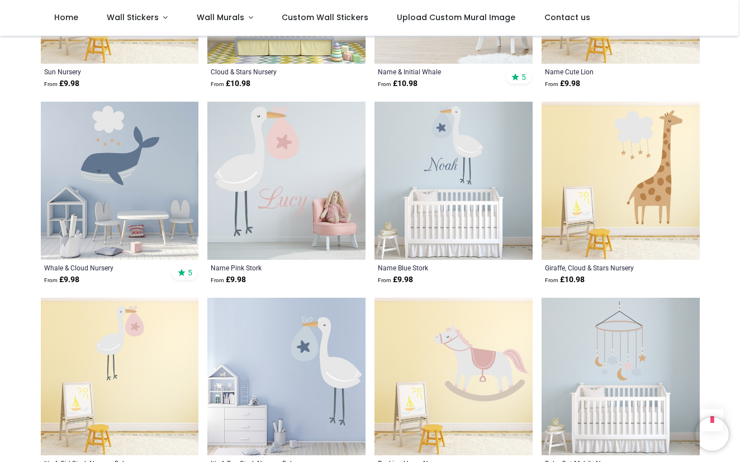
scroll to position [13306, 0]
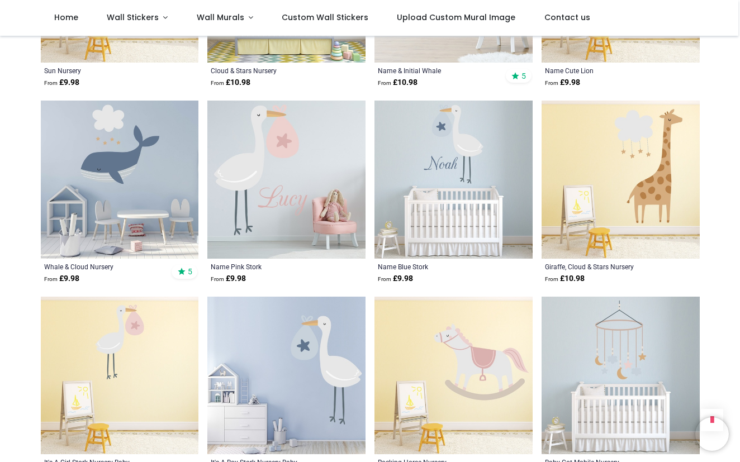
click at [149, 123] on img at bounding box center [120, 180] width 158 height 158
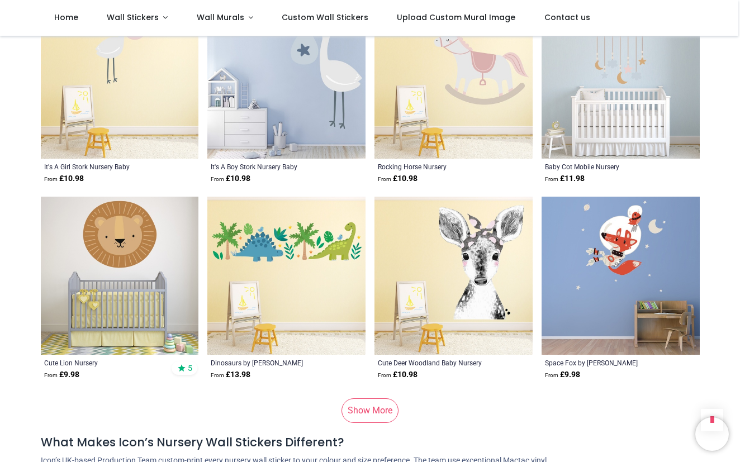
scroll to position [13664, 0]
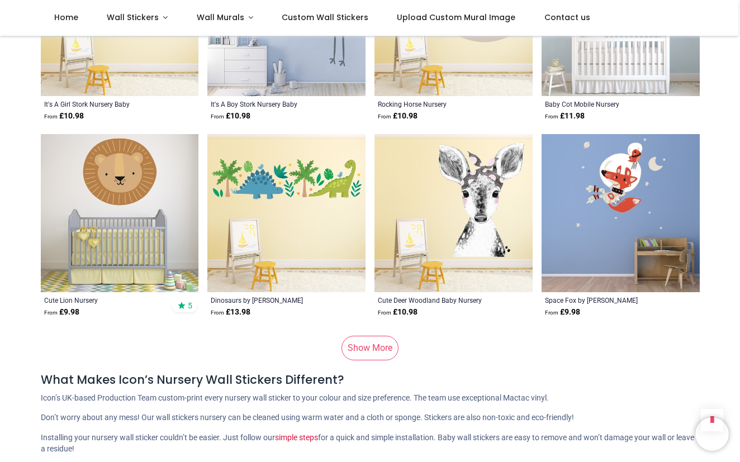
click at [260, 142] on img at bounding box center [286, 213] width 158 height 158
click at [370, 336] on link "Show More" at bounding box center [369, 348] width 57 height 25
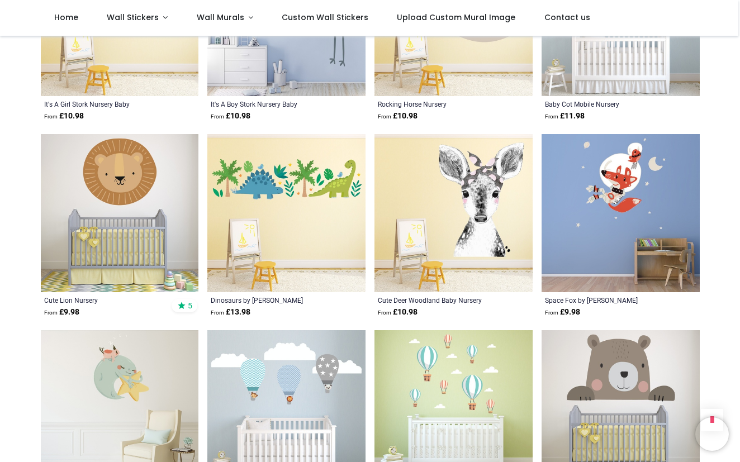
click at [642, 134] on img at bounding box center [620, 213] width 158 height 158
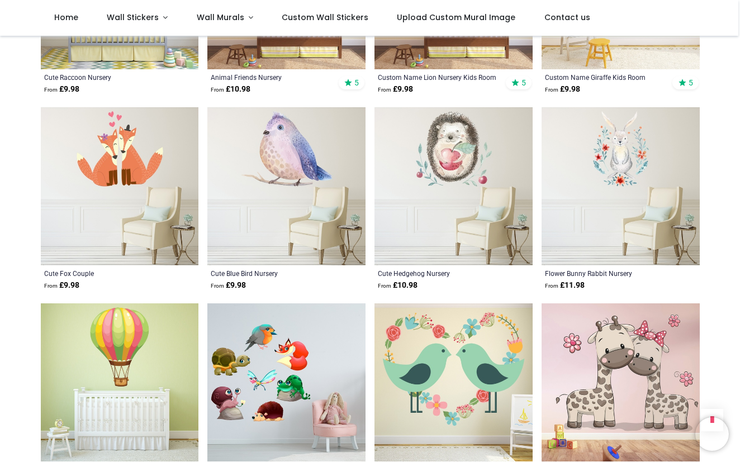
scroll to position [14537, 0]
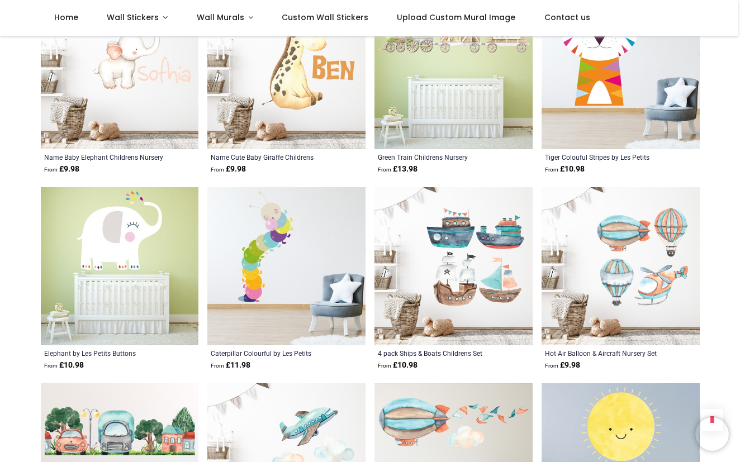
scroll to position [16179, 0]
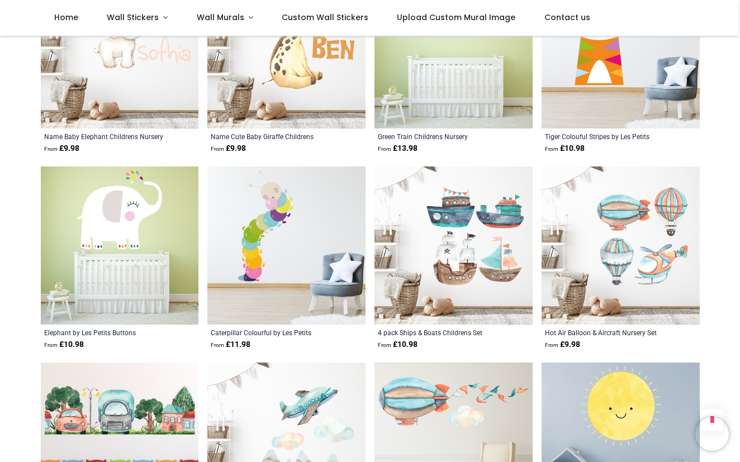
click at [94, 177] on img at bounding box center [120, 245] width 158 height 158
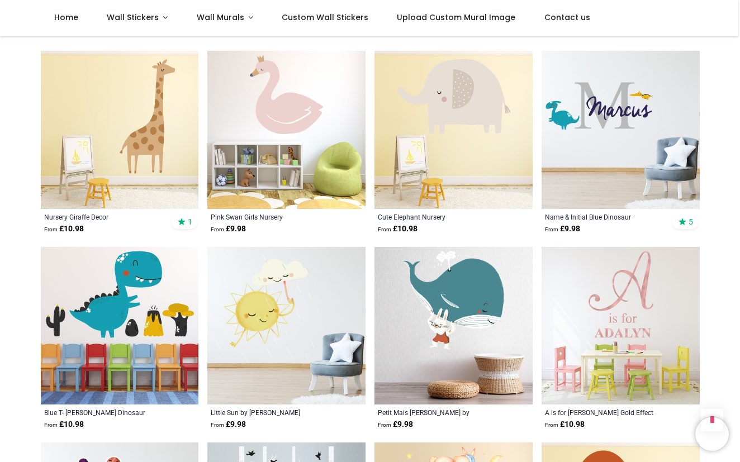
scroll to position [17295, 0]
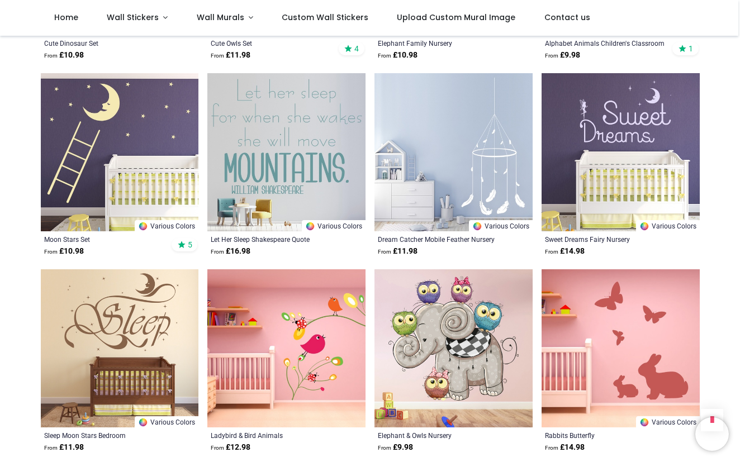
scroll to position [18400, 0]
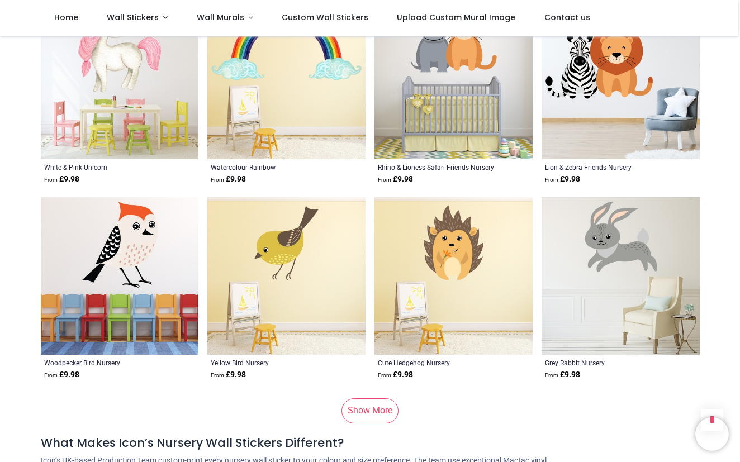
scroll to position [20494, 0]
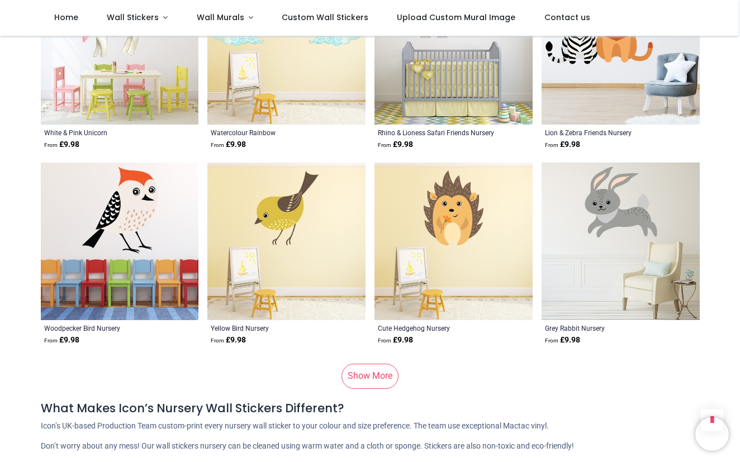
click at [357, 364] on link "Show More" at bounding box center [369, 376] width 57 height 25
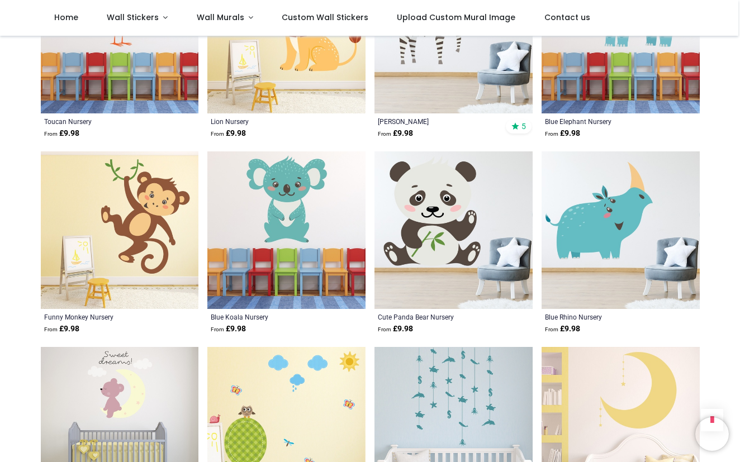
scroll to position [21297, 0]
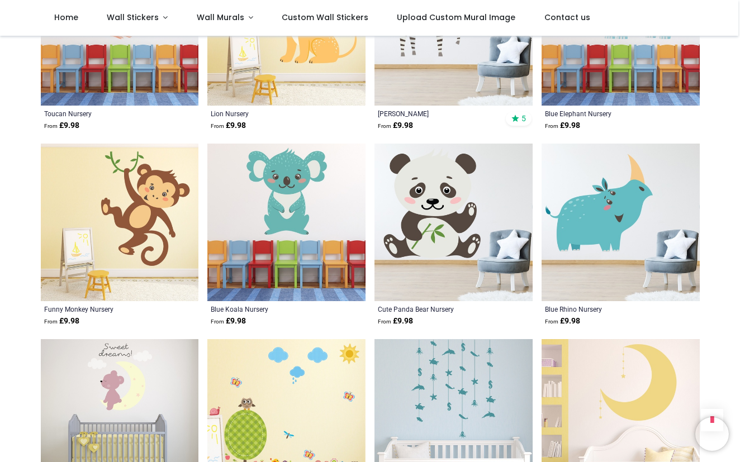
click at [163, 156] on img at bounding box center [120, 223] width 158 height 158
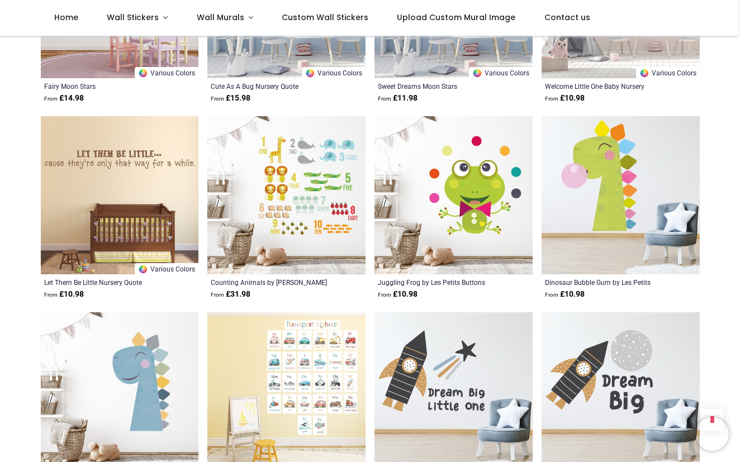
scroll to position [22501, 0]
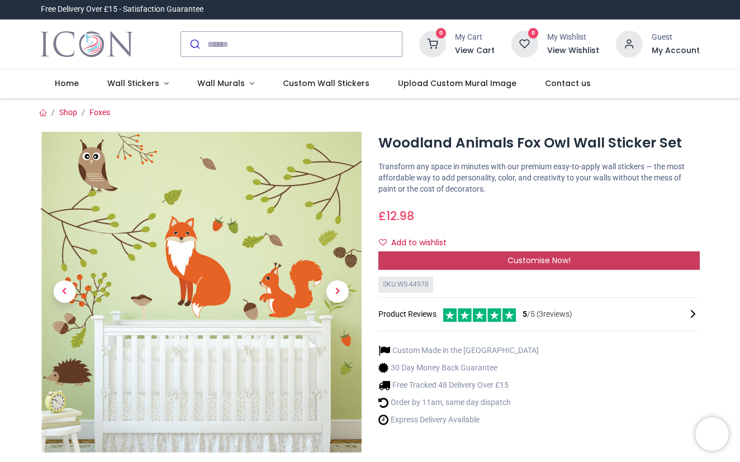
click at [564, 265] on div "Customise Now!" at bounding box center [538, 260] width 321 height 19
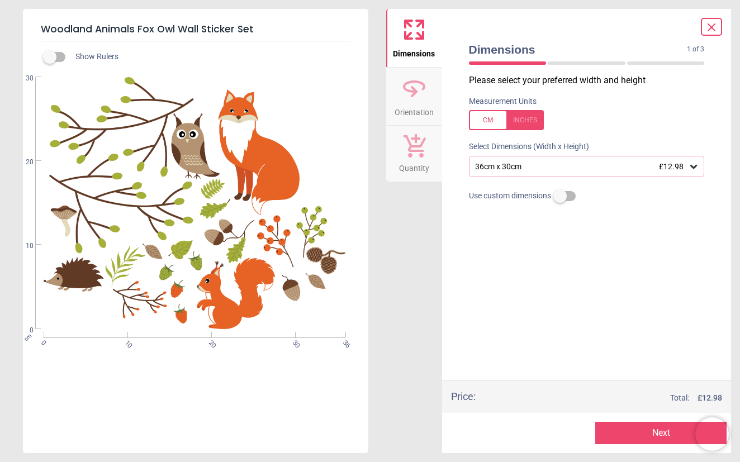
click at [710, 30] on icon at bounding box center [711, 27] width 13 height 13
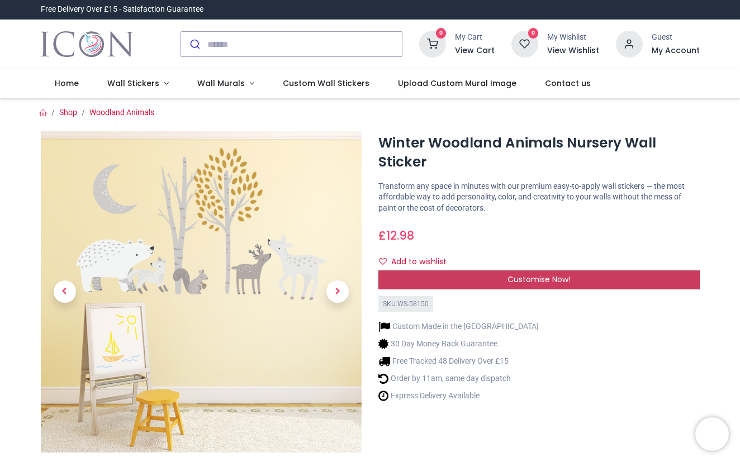
click at [548, 280] on span "Customise Now!" at bounding box center [538, 279] width 63 height 11
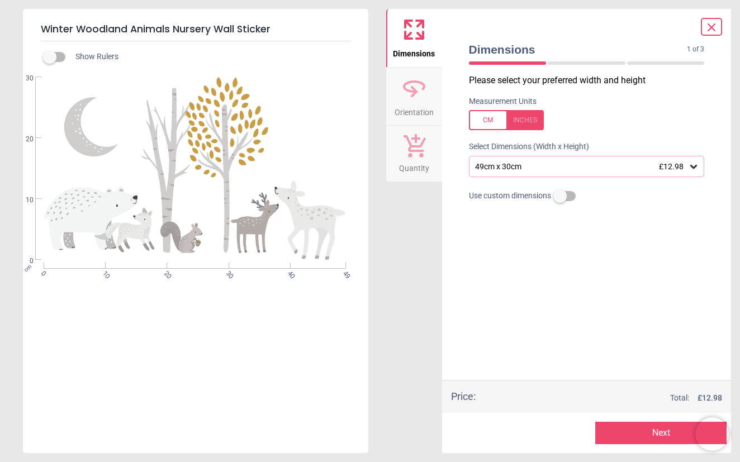
click at [683, 162] on span "£12.98" at bounding box center [671, 166] width 25 height 9
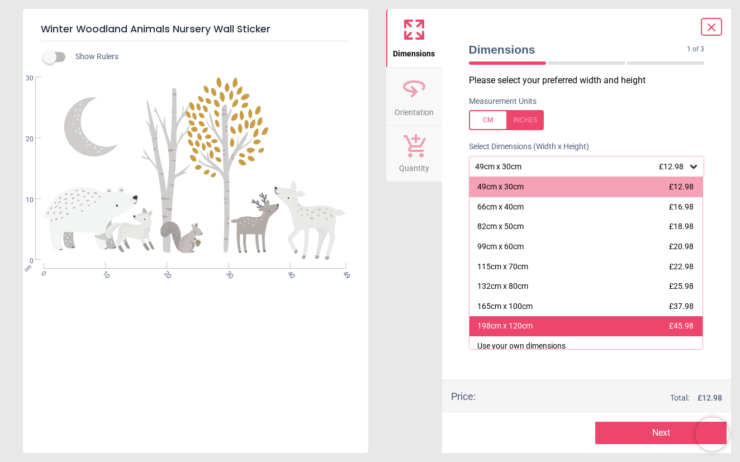
click at [643, 321] on div "198cm x 120cm £45.98" at bounding box center [586, 326] width 234 height 20
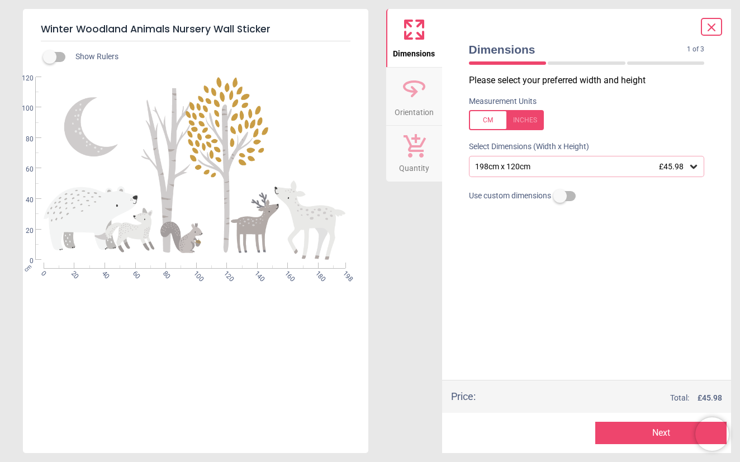
click at [656, 168] on div "198cm x 120cm £45.98" at bounding box center [581, 166] width 215 height 9
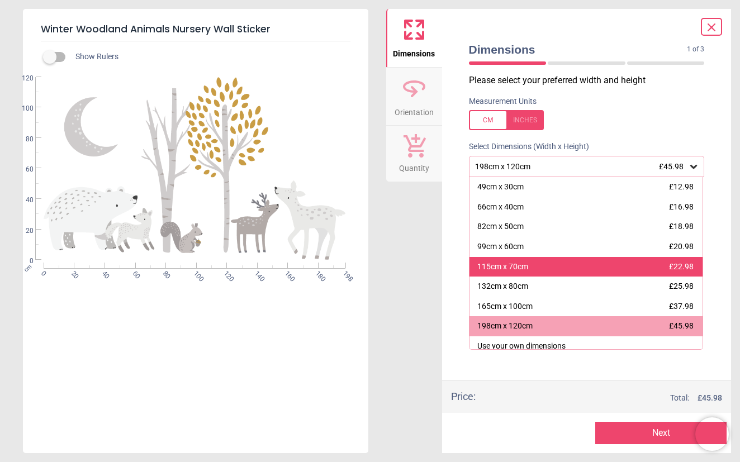
click at [612, 273] on div "115cm x 70cm £22.98" at bounding box center [586, 267] width 234 height 20
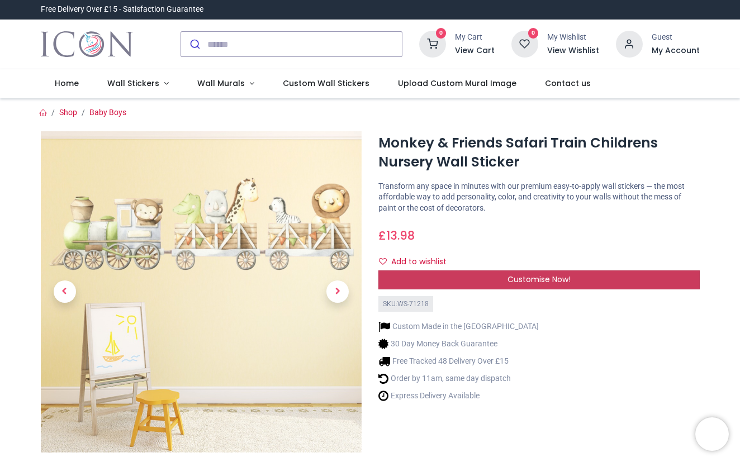
click at [548, 277] on span "Customise Now!" at bounding box center [538, 279] width 63 height 11
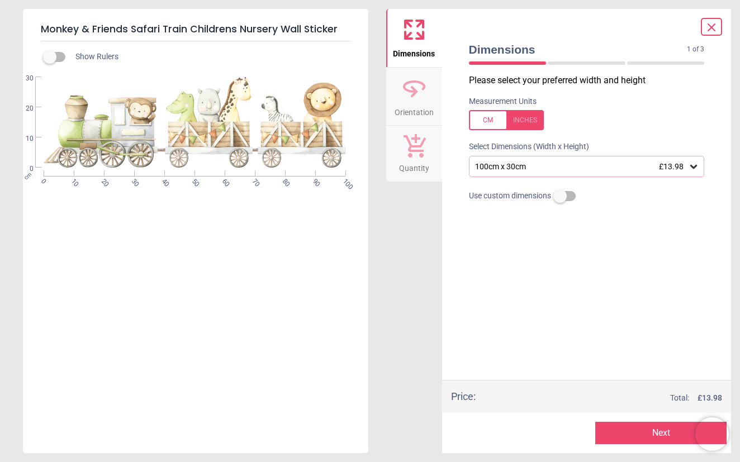
click at [646, 165] on div "100cm x 30cm £13.98" at bounding box center [581, 166] width 215 height 9
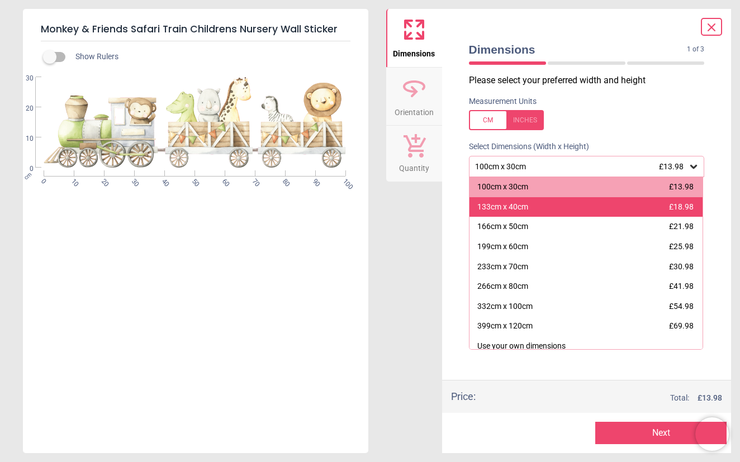
click at [628, 210] on div "133cm x 40cm £18.98" at bounding box center [586, 207] width 234 height 20
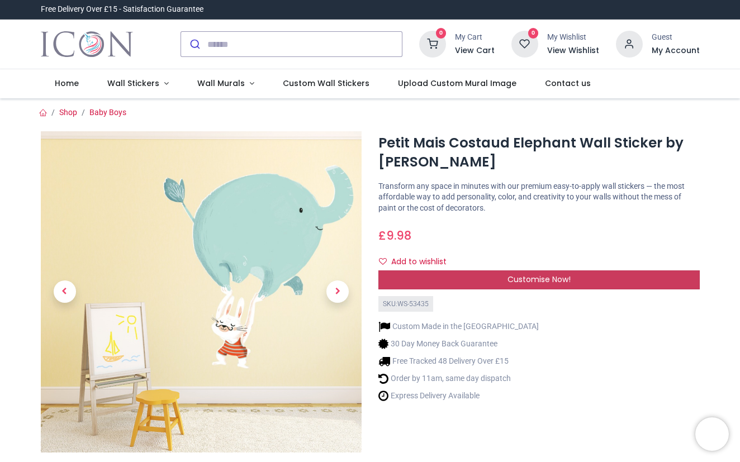
click at [533, 278] on span "Customise Now!" at bounding box center [538, 279] width 63 height 11
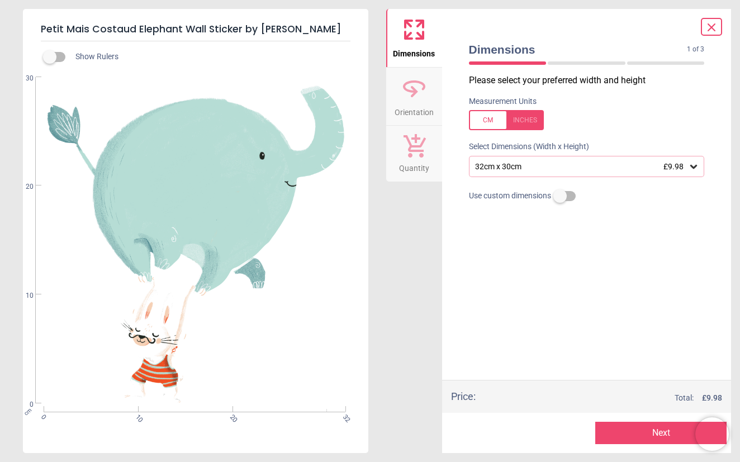
click at [679, 166] on span "£9.98" at bounding box center [673, 166] width 20 height 9
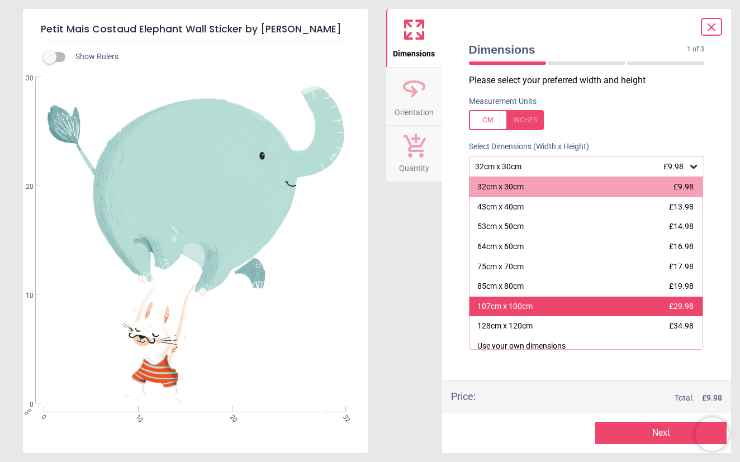
click at [646, 302] on div "107cm x 100cm £29.98" at bounding box center [586, 307] width 234 height 20
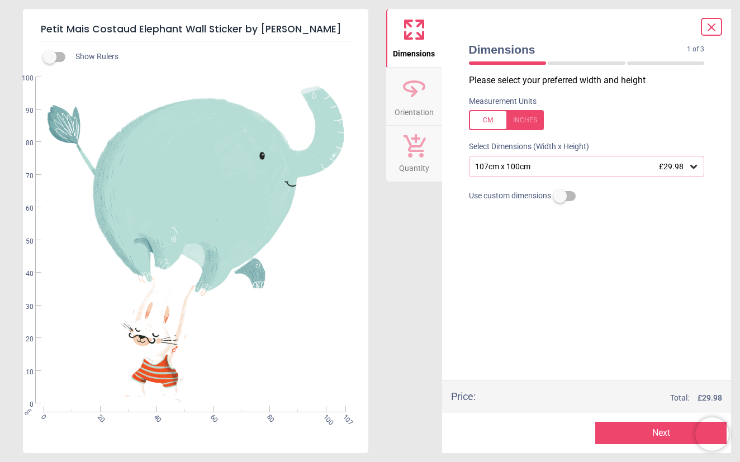
click at [712, 27] on icon at bounding box center [711, 27] width 7 height 7
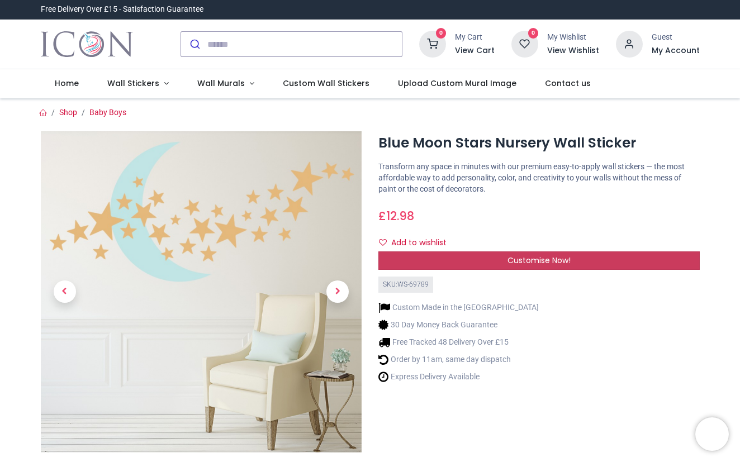
click at [552, 258] on span "Customise Now!" at bounding box center [538, 260] width 63 height 11
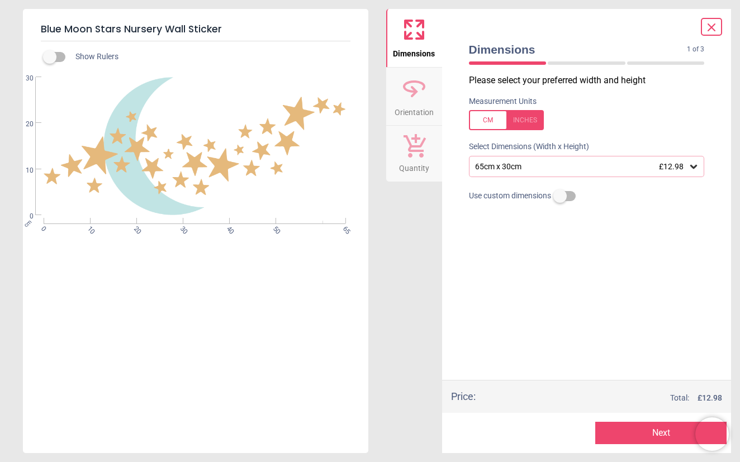
click at [687, 168] on div "65cm x 30cm £12.98" at bounding box center [581, 166] width 215 height 9
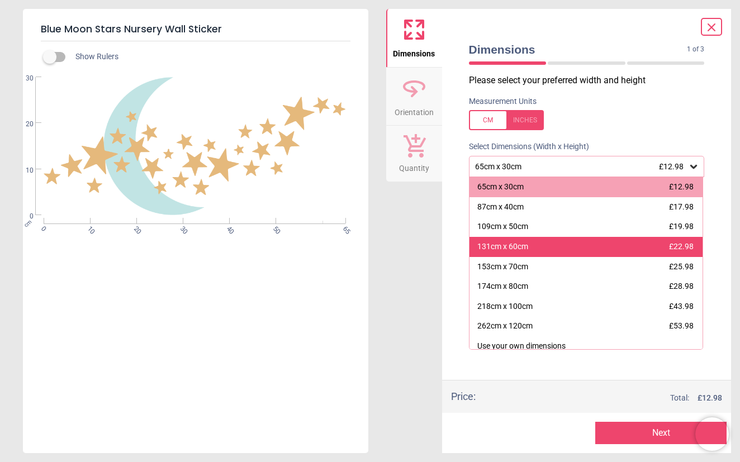
click at [656, 247] on div "131cm x 60cm £22.98" at bounding box center [586, 247] width 234 height 20
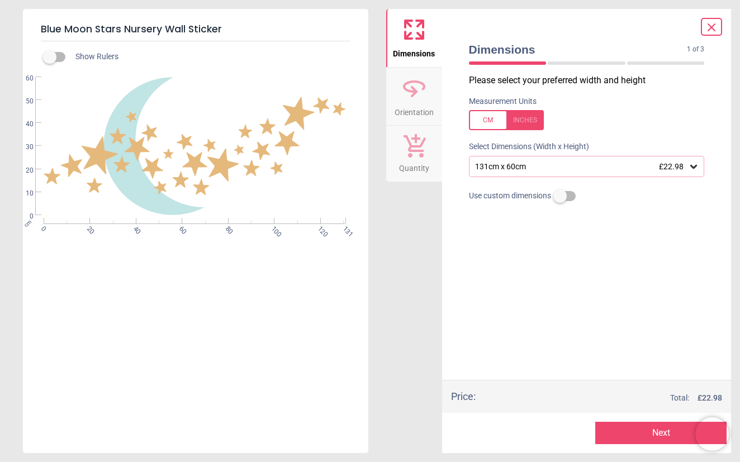
click at [648, 440] on button "Next" at bounding box center [660, 433] width 131 height 22
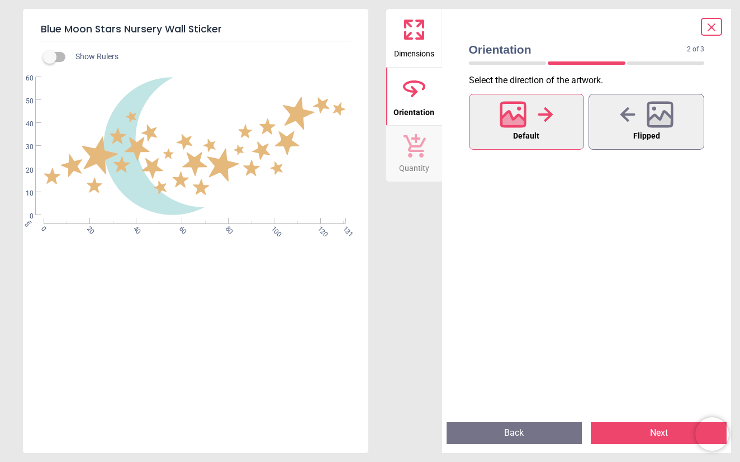
click at [648, 440] on button "Next" at bounding box center [659, 433] width 136 height 22
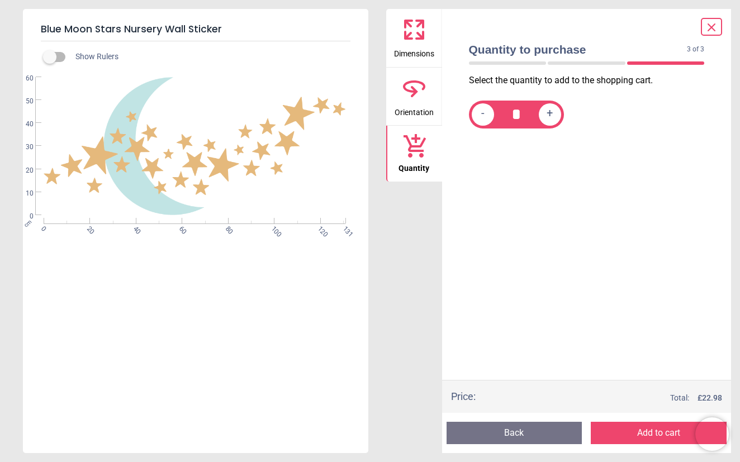
click at [648, 440] on button "Add to cart" at bounding box center [659, 433] width 136 height 22
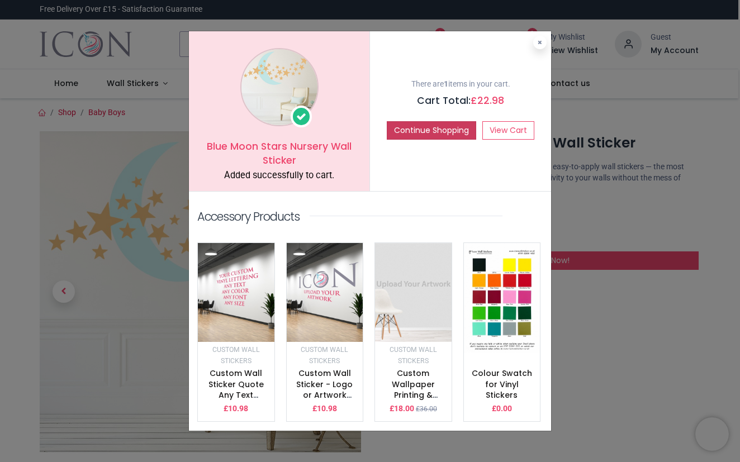
click at [430, 138] on button "Continue Shopping" at bounding box center [431, 130] width 89 height 19
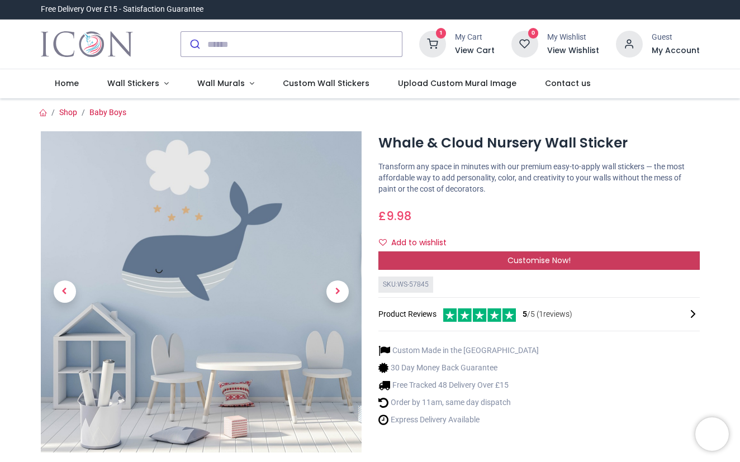
click at [544, 258] on span "Customise Now!" at bounding box center [538, 260] width 63 height 11
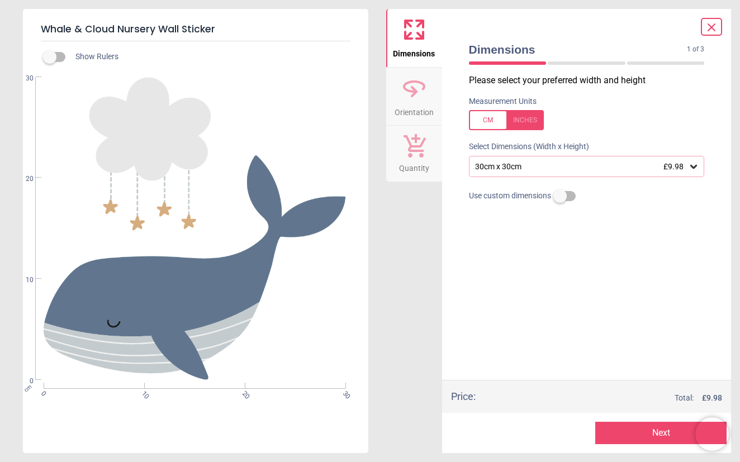
click at [654, 165] on div "30cm x 30cm £9.98" at bounding box center [581, 166] width 215 height 9
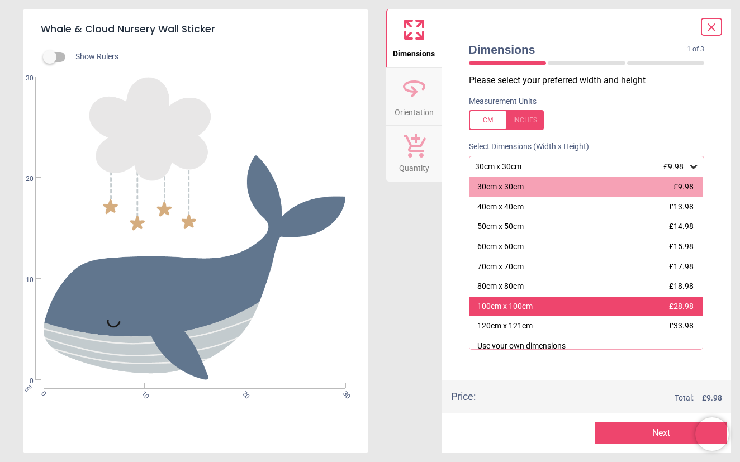
click at [613, 308] on div "100cm x 100cm £28.98" at bounding box center [586, 307] width 234 height 20
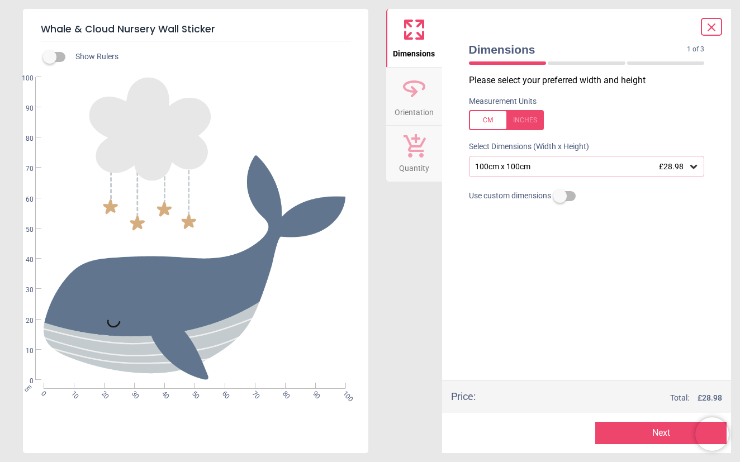
click at [684, 169] on div "100cm x 100cm £28.98" at bounding box center [581, 166] width 215 height 9
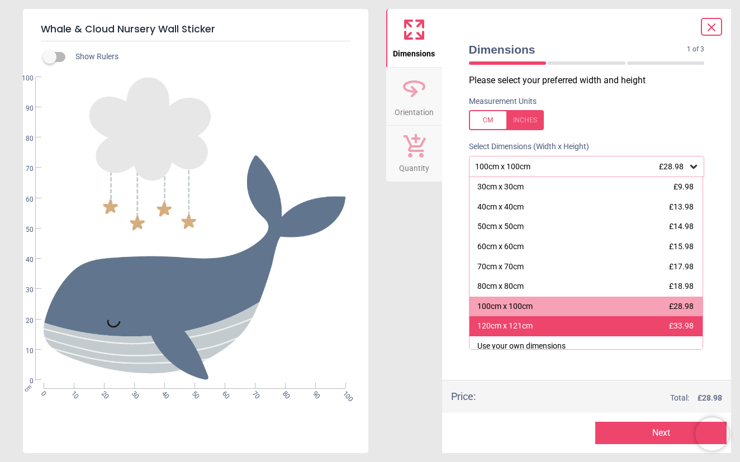
click at [607, 325] on div "120cm x 121cm £33.98" at bounding box center [586, 326] width 234 height 20
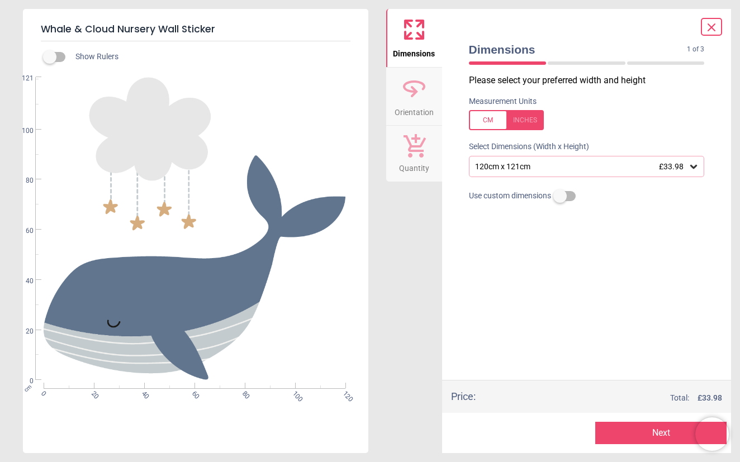
click at [644, 431] on button "Next" at bounding box center [660, 433] width 131 height 22
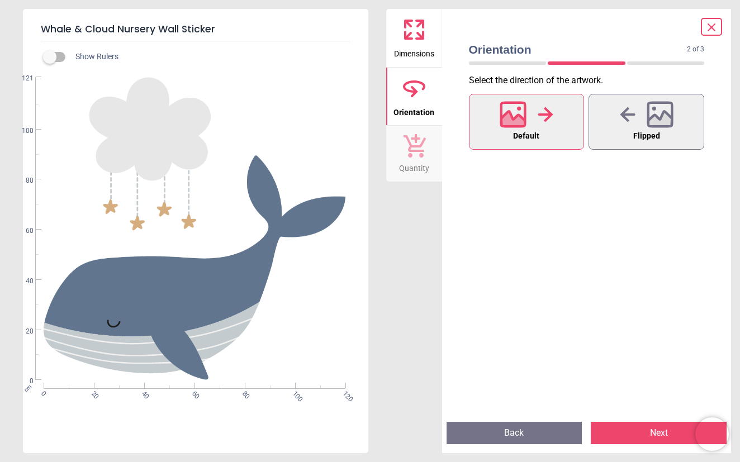
click at [644, 431] on button "Next" at bounding box center [659, 433] width 136 height 22
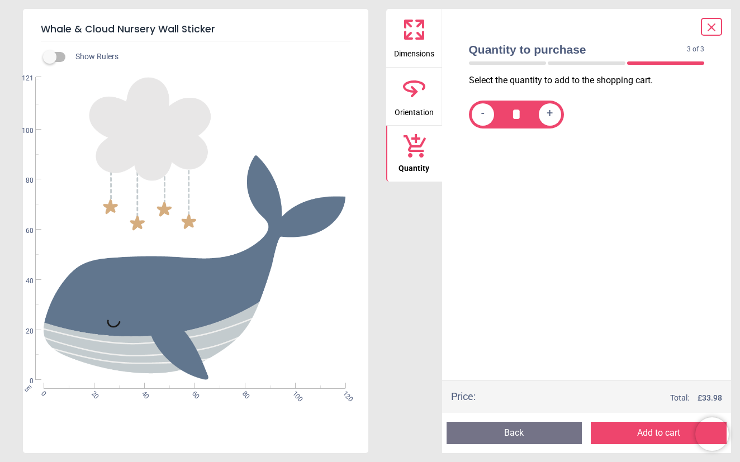
click at [644, 431] on button "Add to cart" at bounding box center [659, 433] width 136 height 22
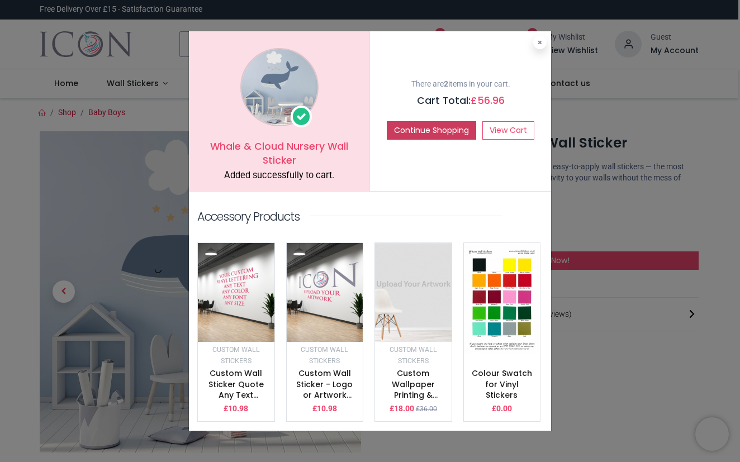
click at [422, 136] on button "Continue Shopping" at bounding box center [431, 130] width 89 height 19
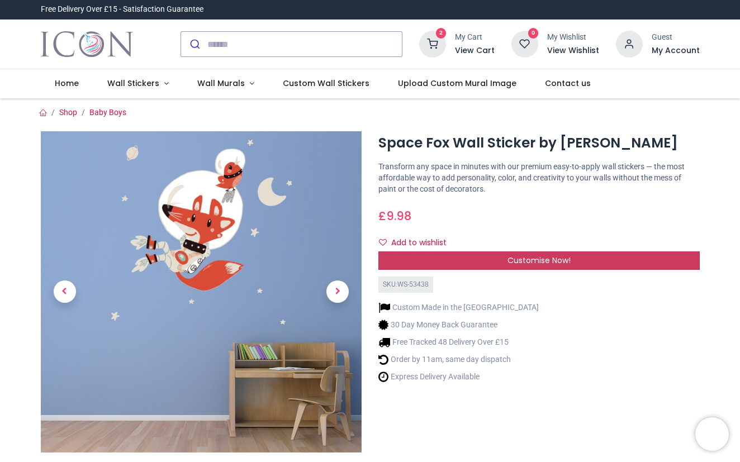
click at [568, 262] on span "Customise Now!" at bounding box center [538, 260] width 63 height 11
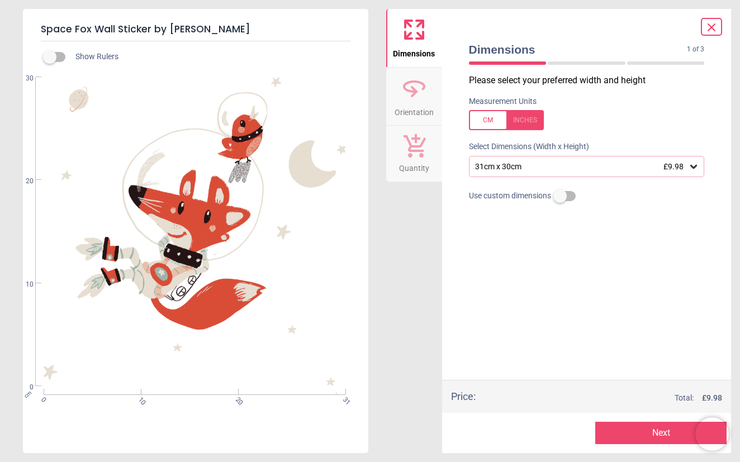
click at [668, 168] on span "£9.98" at bounding box center [673, 166] width 20 height 9
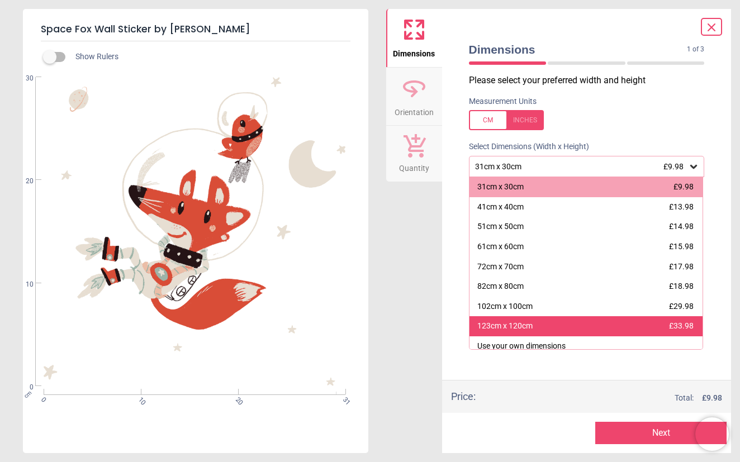
click at [605, 321] on div "123cm x 120cm £33.98" at bounding box center [586, 326] width 234 height 20
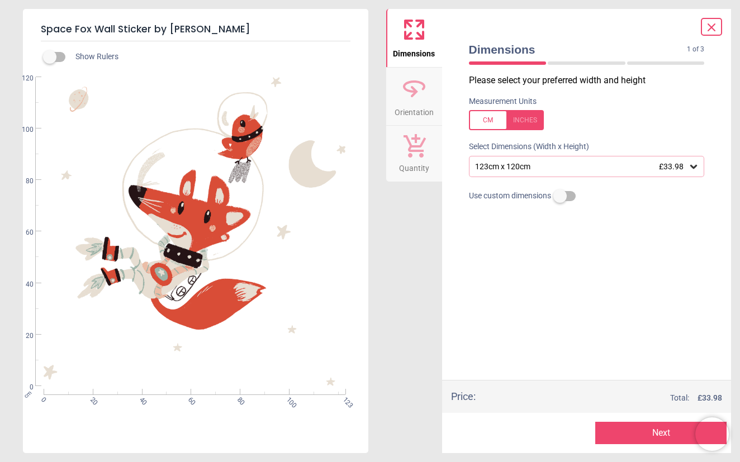
click at [639, 433] on button "Next" at bounding box center [660, 433] width 131 height 22
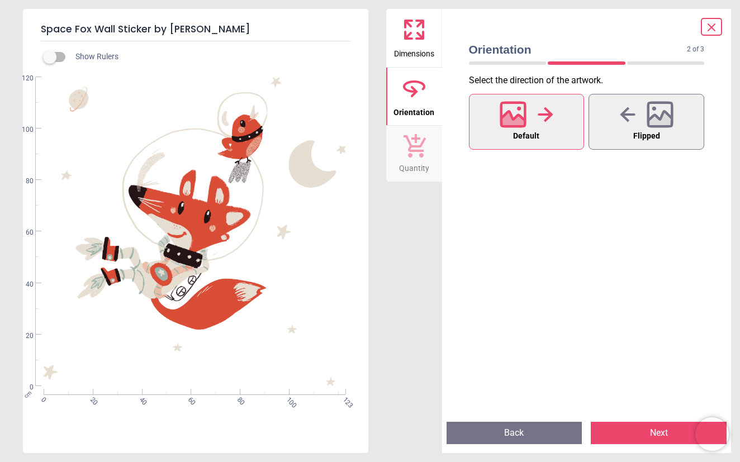
click at [639, 433] on button "Next" at bounding box center [659, 433] width 136 height 22
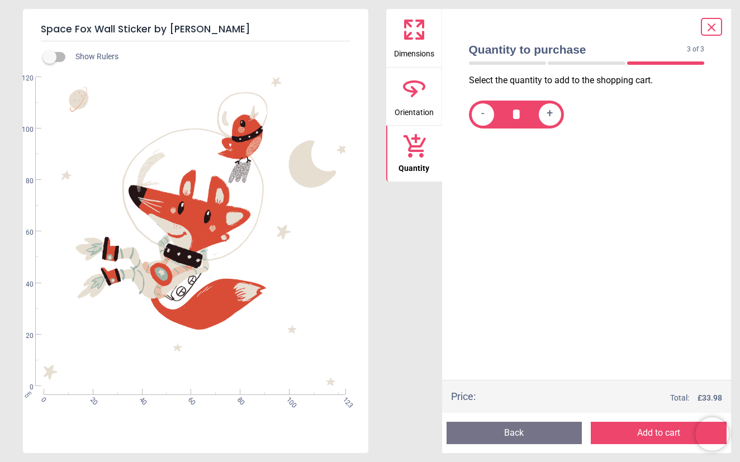
click at [641, 433] on button "Add to cart" at bounding box center [659, 433] width 136 height 22
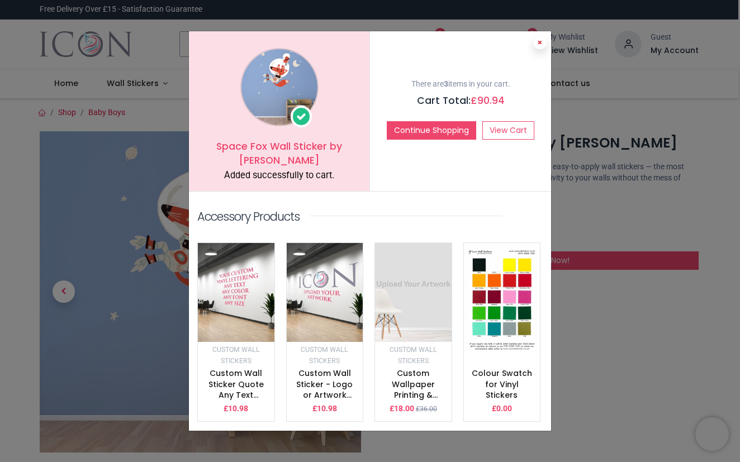
click at [536, 49] on button at bounding box center [539, 42] width 13 height 13
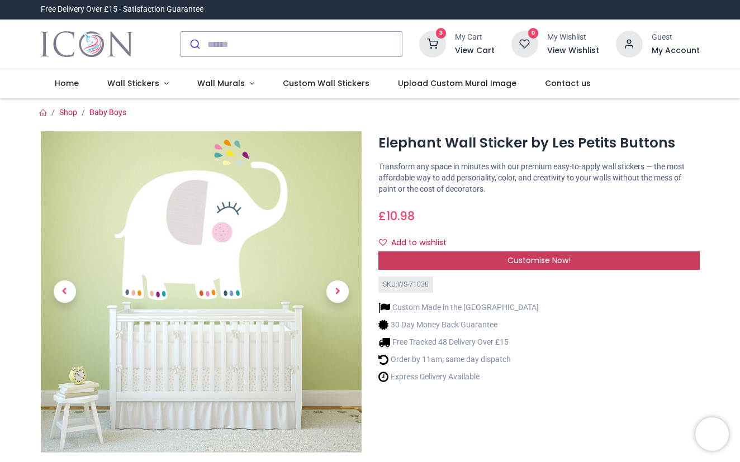
click at [574, 256] on div "Customise Now!" at bounding box center [538, 260] width 321 height 19
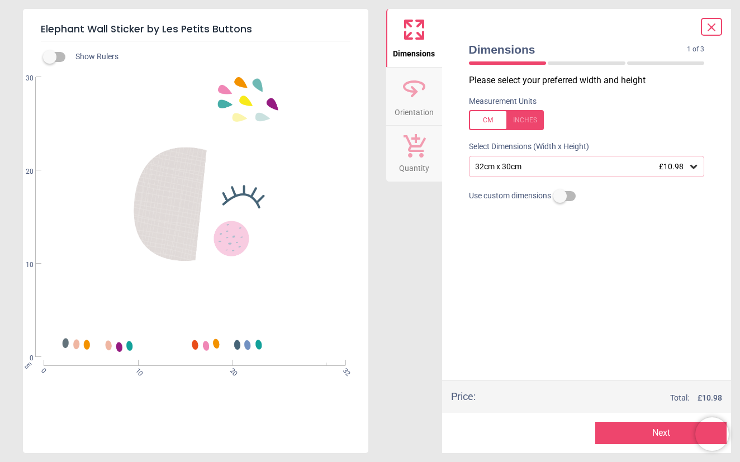
click at [687, 168] on div "32cm x 30cm £10.98" at bounding box center [581, 166] width 215 height 9
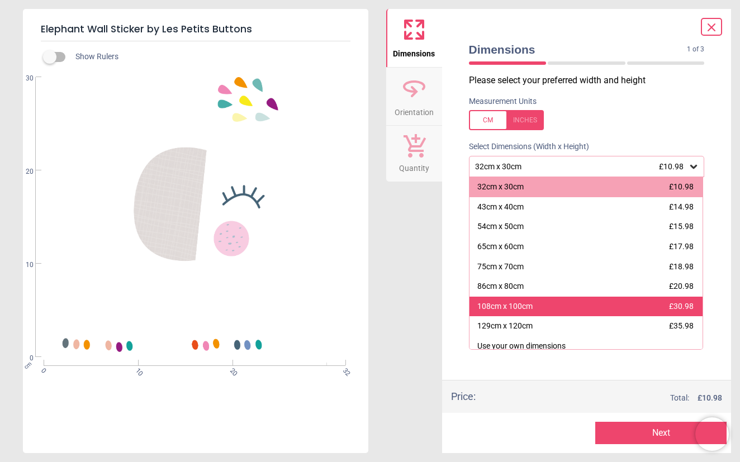
click at [610, 300] on div "108cm x 100cm £30.98" at bounding box center [586, 307] width 234 height 20
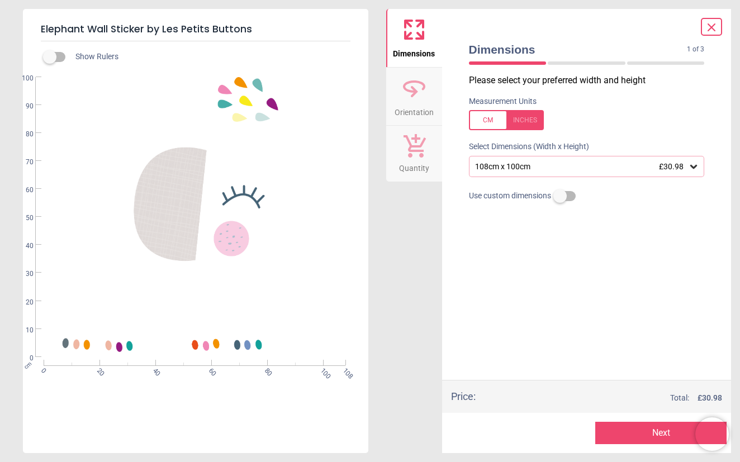
click at [486, 122] on div at bounding box center [506, 120] width 75 height 20
click at [530, 117] on div at bounding box center [506, 120] width 75 height 20
click at [481, 123] on div at bounding box center [506, 120] width 75 height 20
click at [536, 168] on div "42.5" x 39.4" (3ft 7" x 3ft 3") £30.98" at bounding box center [581, 166] width 215 height 9
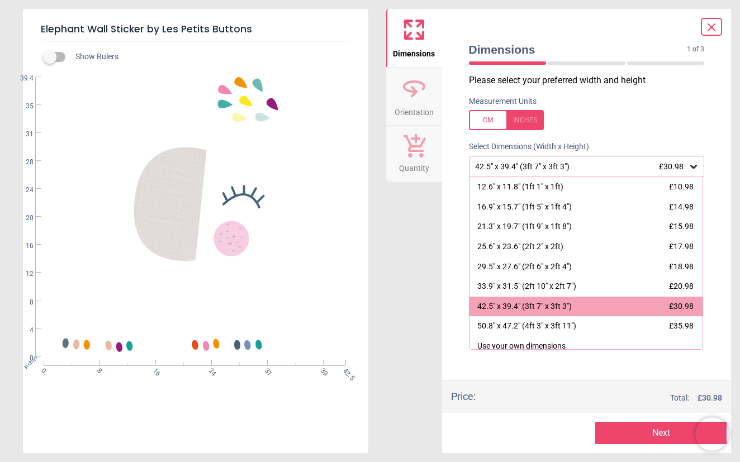
click at [488, 116] on div at bounding box center [506, 120] width 75 height 20
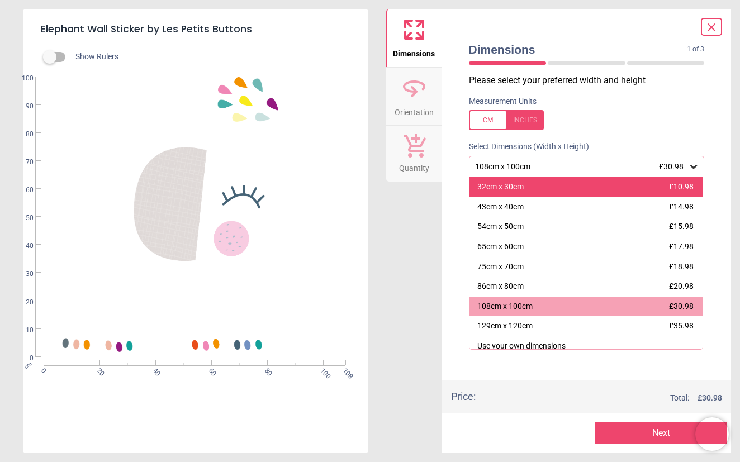
click at [516, 185] on div "32cm x 30cm" at bounding box center [500, 187] width 46 height 11
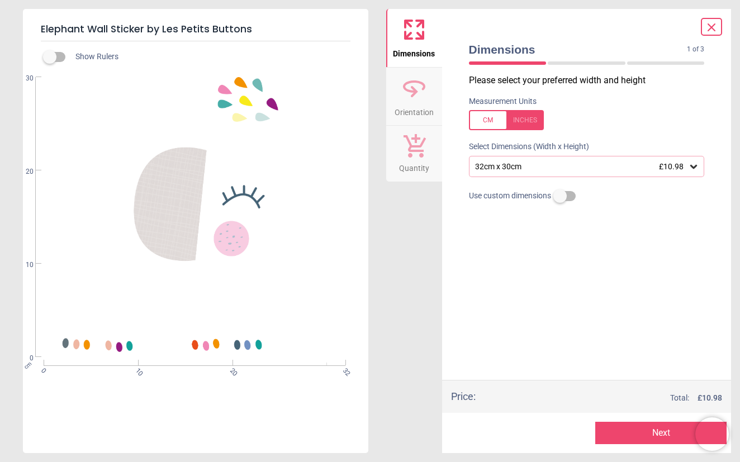
click at [497, 119] on div at bounding box center [506, 120] width 75 height 20
click at [616, 165] on div "12.6" x 11.8" (1ft 1" x 1ft) £10.98" at bounding box center [581, 166] width 215 height 9
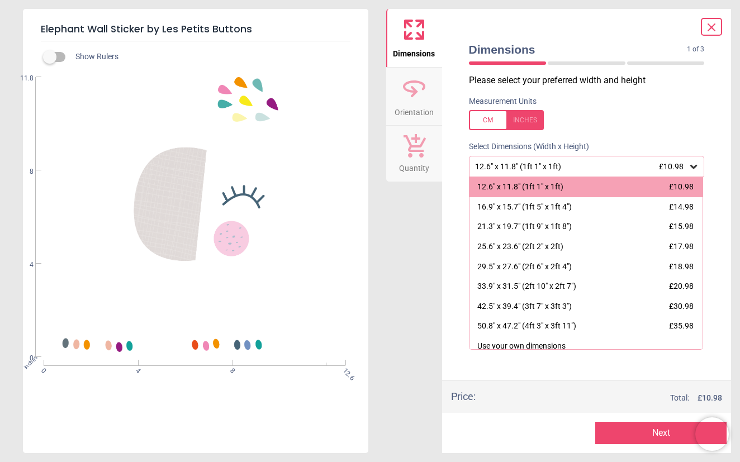
click at [481, 116] on div at bounding box center [506, 120] width 75 height 20
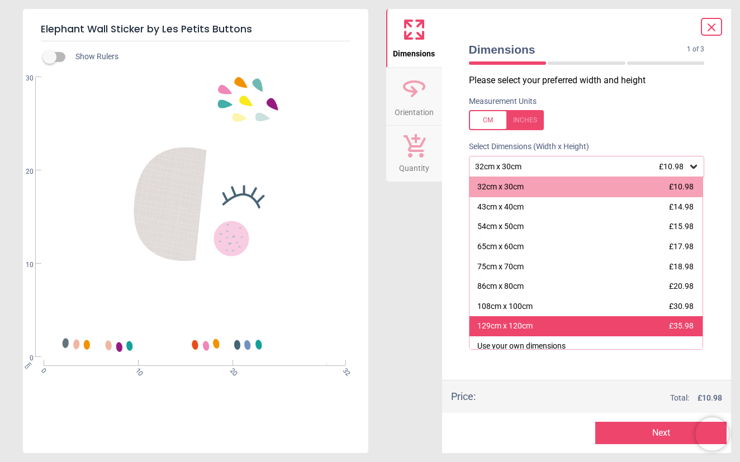
click at [560, 323] on div "129cm x 120cm £35.98" at bounding box center [586, 326] width 234 height 20
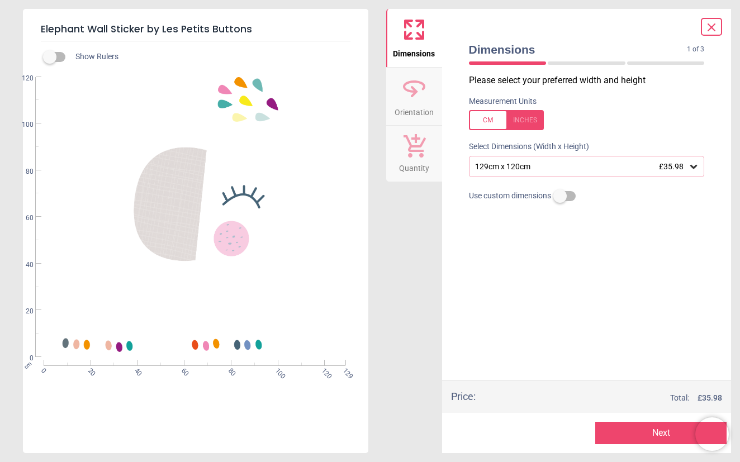
click at [578, 172] on div "129cm x 120cm £35.98" at bounding box center [587, 166] width 236 height 21
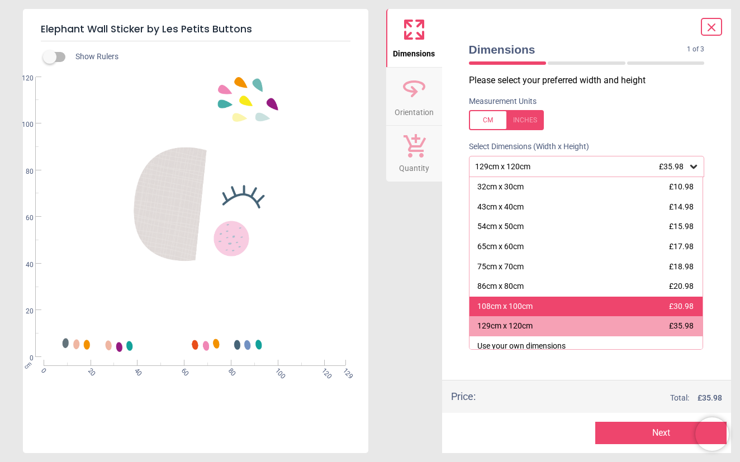
click at [535, 306] on div "108cm x 100cm £30.98" at bounding box center [586, 307] width 234 height 20
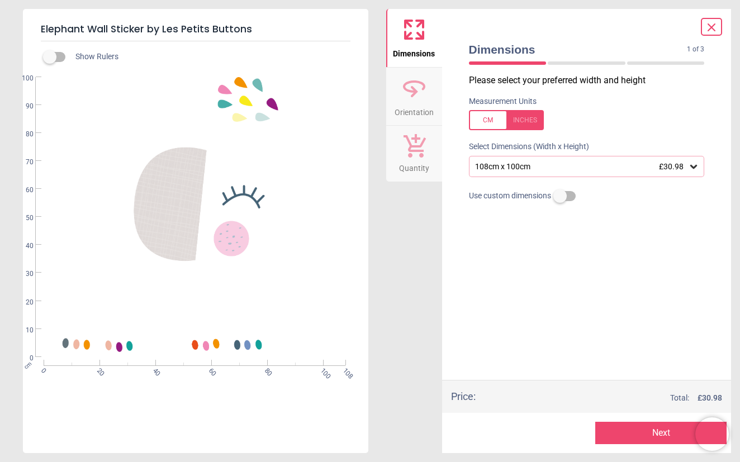
click at [623, 436] on button "Next" at bounding box center [660, 433] width 131 height 22
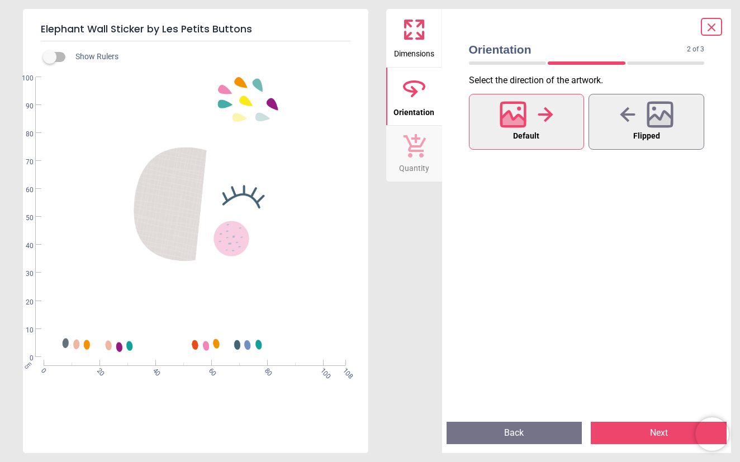
click at [623, 436] on button "Next" at bounding box center [659, 433] width 136 height 22
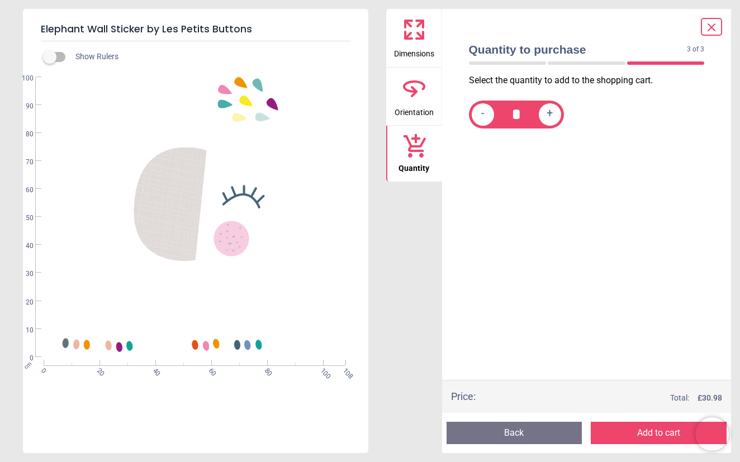
click at [623, 436] on button "Add to cart" at bounding box center [659, 433] width 136 height 22
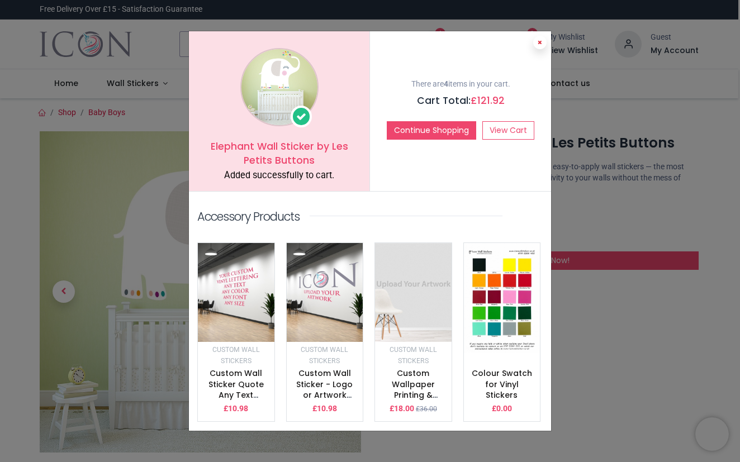
click at [538, 45] on icon at bounding box center [539, 43] width 4 height 6
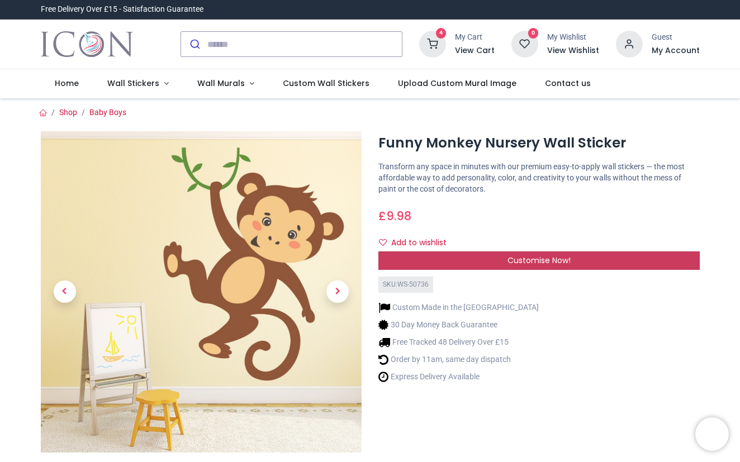
click at [541, 266] on div "Customise Now!" at bounding box center [538, 260] width 321 height 19
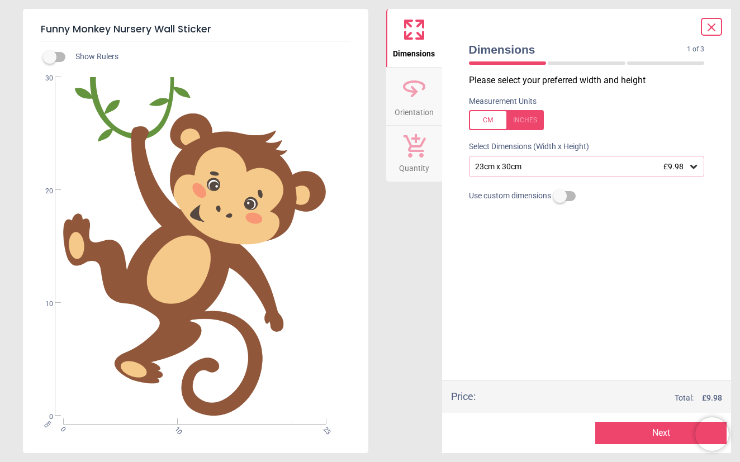
click at [701, 166] on div "23cm x 30cm £9.98" at bounding box center [587, 166] width 236 height 21
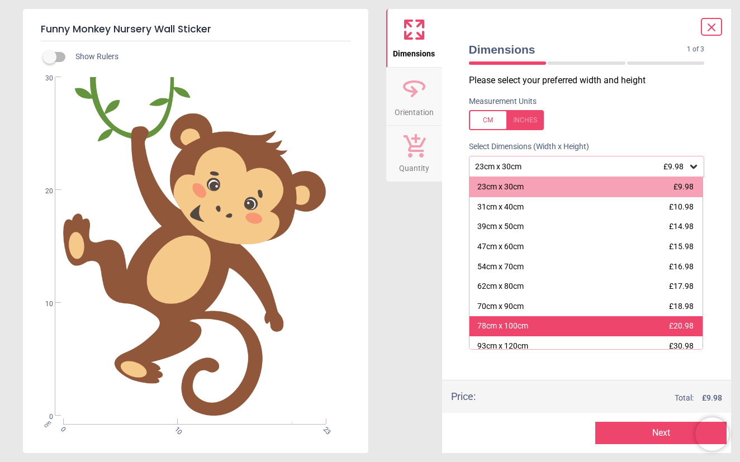
click at [617, 319] on div "78cm x 100cm £20.98" at bounding box center [586, 326] width 234 height 20
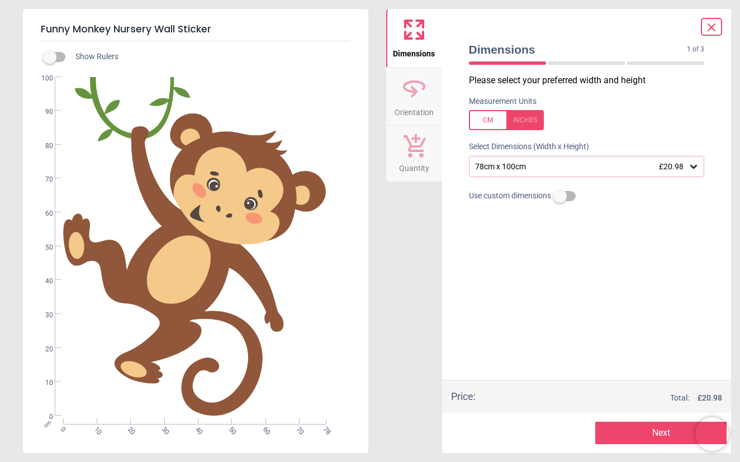
click at [635, 433] on button "Next" at bounding box center [660, 433] width 131 height 22
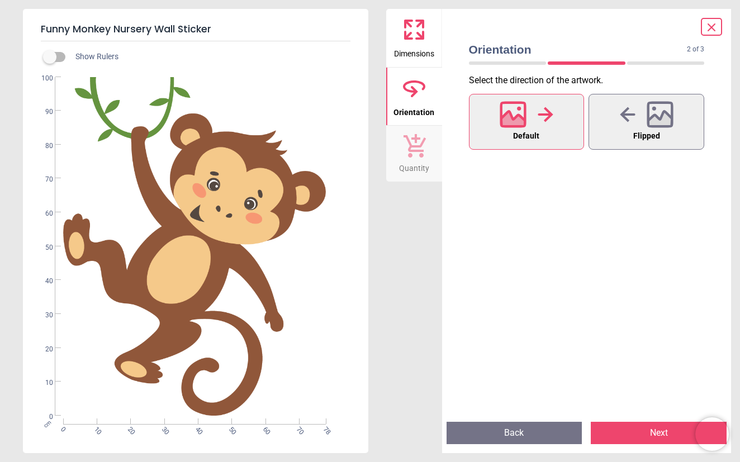
click at [635, 433] on button "Next" at bounding box center [659, 433] width 136 height 22
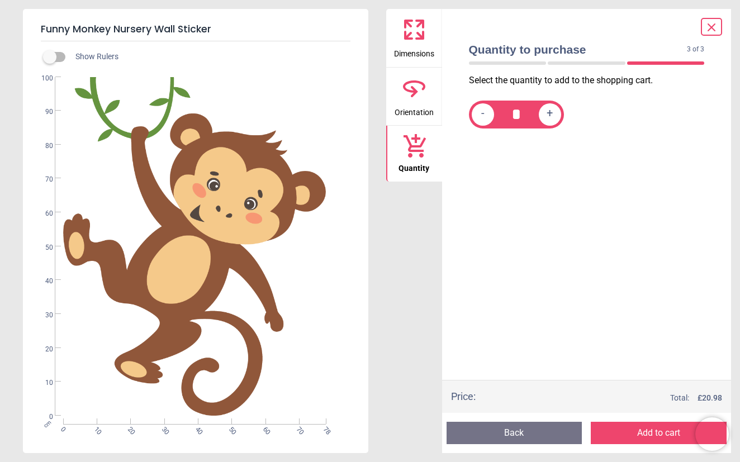
click at [635, 433] on button "Add to cart" at bounding box center [659, 433] width 136 height 22
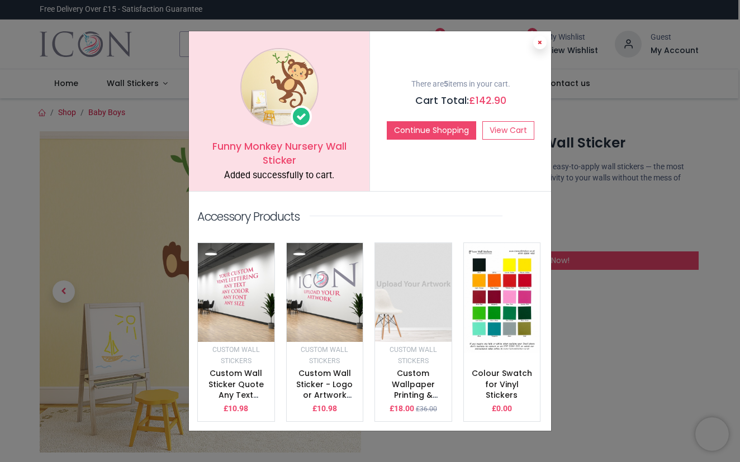
click at [542, 45] on button at bounding box center [539, 42] width 13 height 13
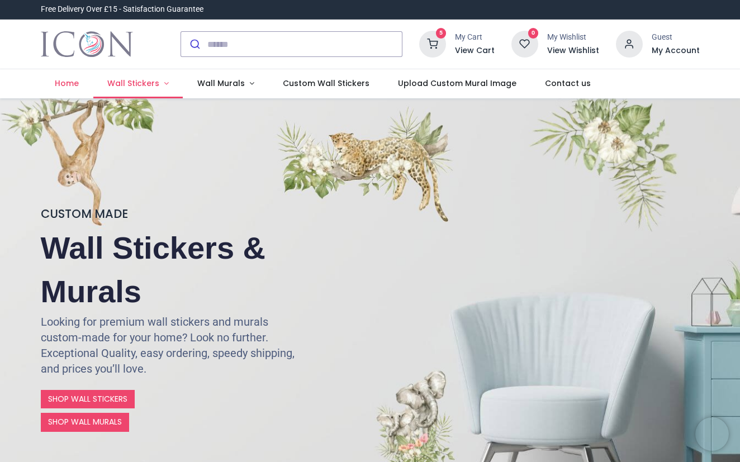
click at [112, 82] on span "Wall Stickers" at bounding box center [133, 83] width 52 height 11
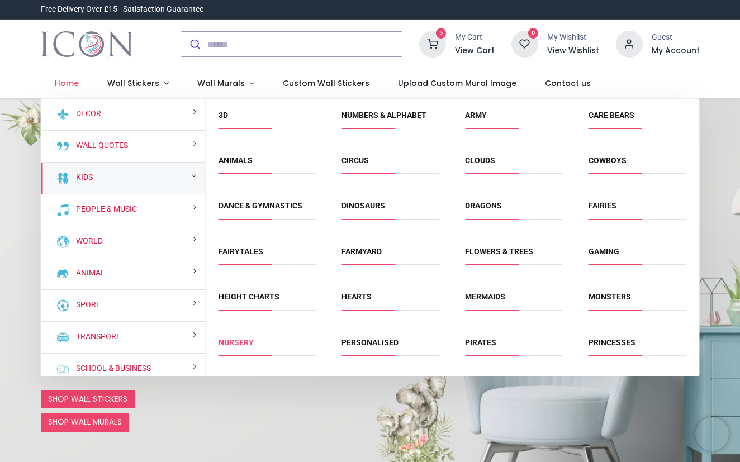
click at [244, 338] on link "Nursery" at bounding box center [235, 342] width 35 height 9
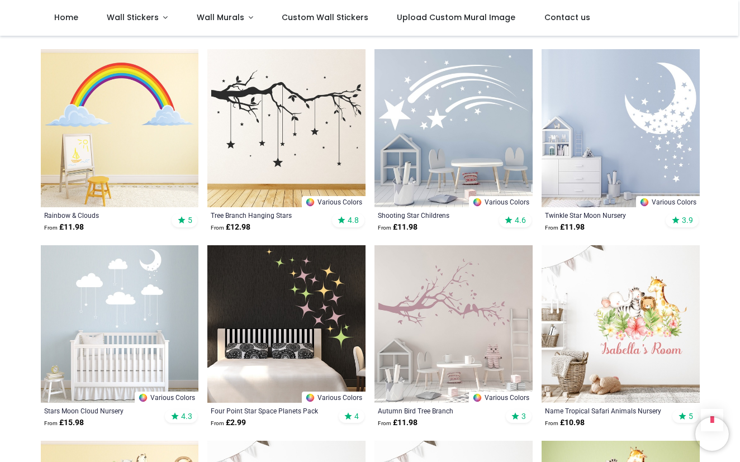
scroll to position [2393, 0]
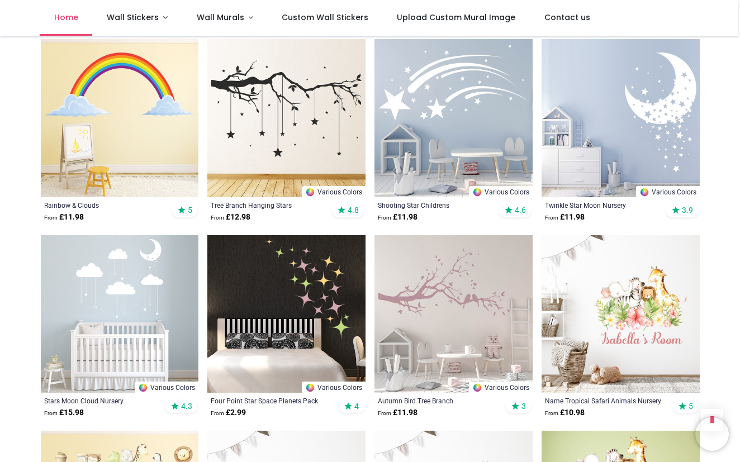
click at [67, 18] on span "Home" at bounding box center [66, 17] width 24 height 11
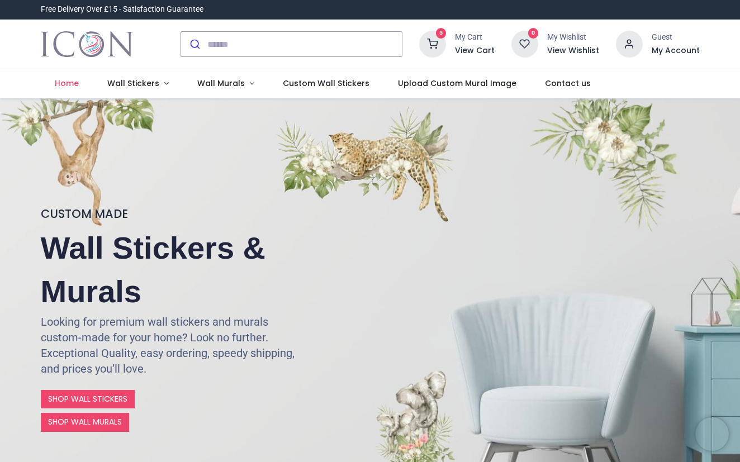
click at [464, 49] on h6 "View Cart" at bounding box center [475, 50] width 40 height 11
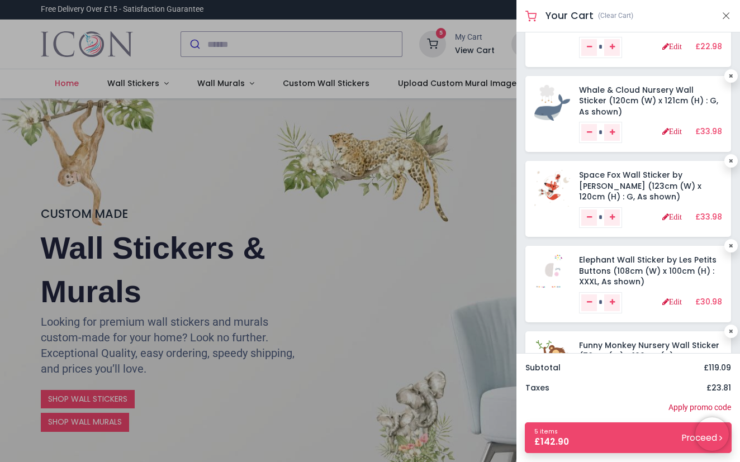
scroll to position [48, 0]
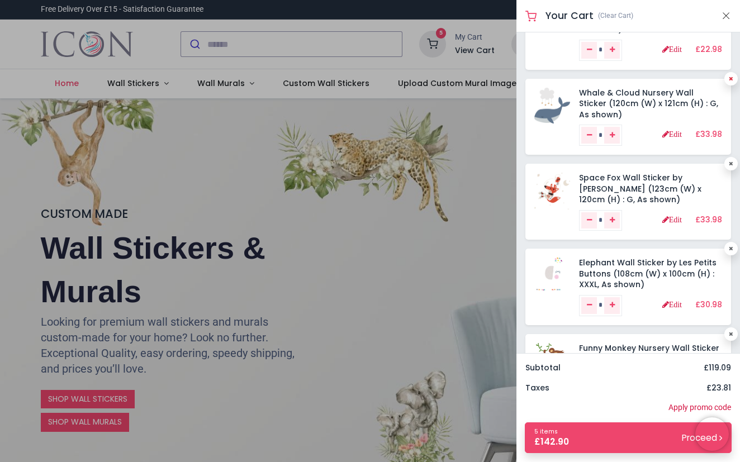
click at [729, 76] on icon at bounding box center [731, 79] width 4 height 6
type input "*"
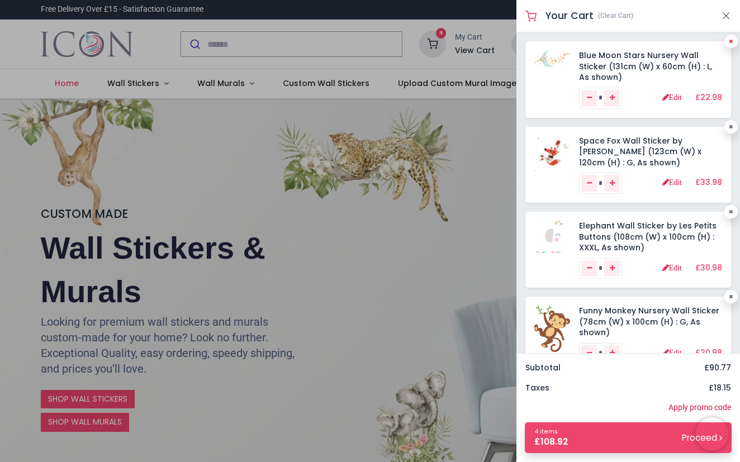
click at [727, 45] on link at bounding box center [730, 41] width 13 height 13
type input "*"
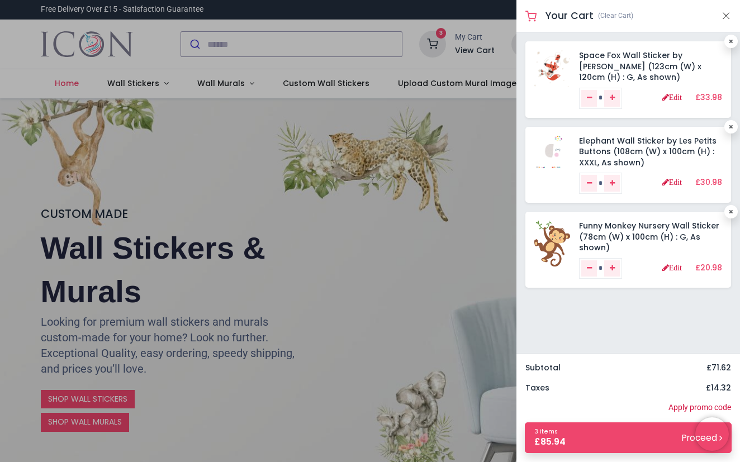
click at [727, 45] on link at bounding box center [730, 41] width 13 height 13
type input "*"
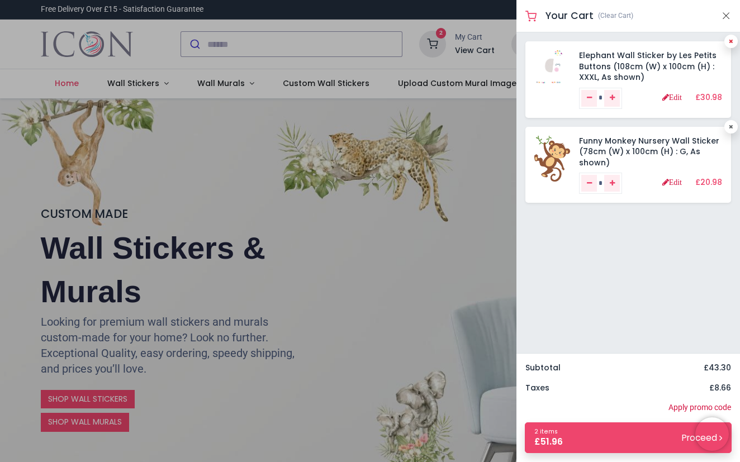
click at [727, 43] on link at bounding box center [730, 41] width 13 height 13
type input "*"
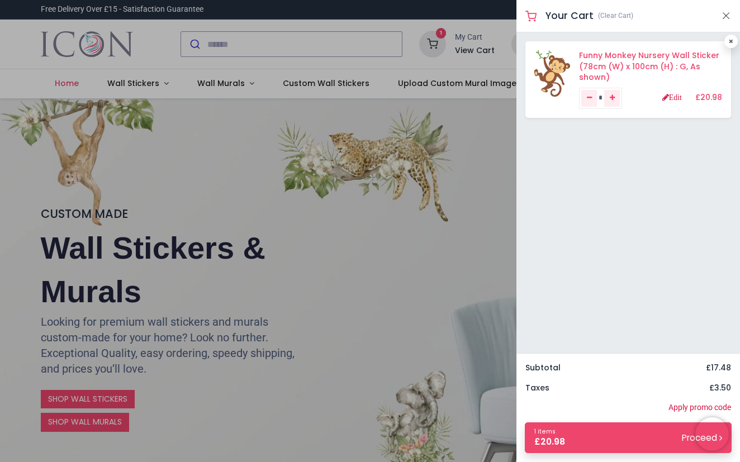
click at [691, 53] on link "Funny Monkey Nursery Wall Sticker (78cm (W) x 100cm (H) : G, As shown)" at bounding box center [649, 66] width 140 height 33
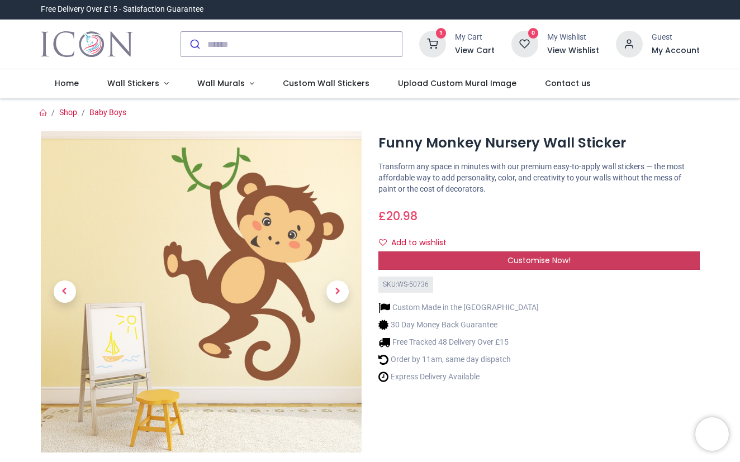
click at [526, 260] on span "Customise Now!" at bounding box center [538, 260] width 63 height 11
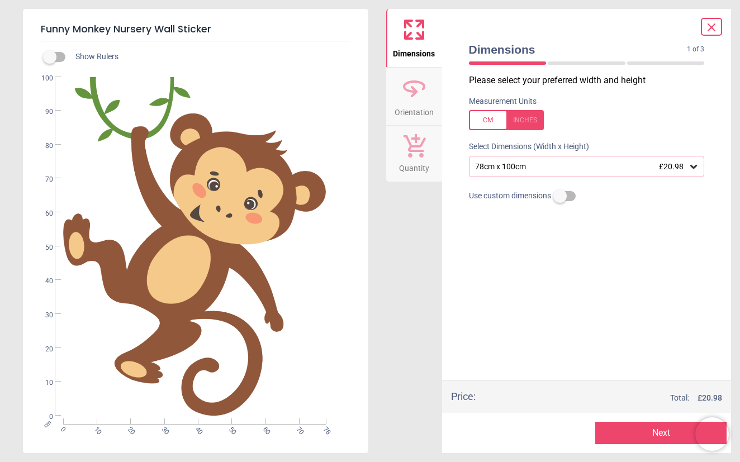
click at [654, 170] on div "78cm x 100cm £20.98" at bounding box center [581, 166] width 215 height 9
